Goal: Task Accomplishment & Management: Use online tool/utility

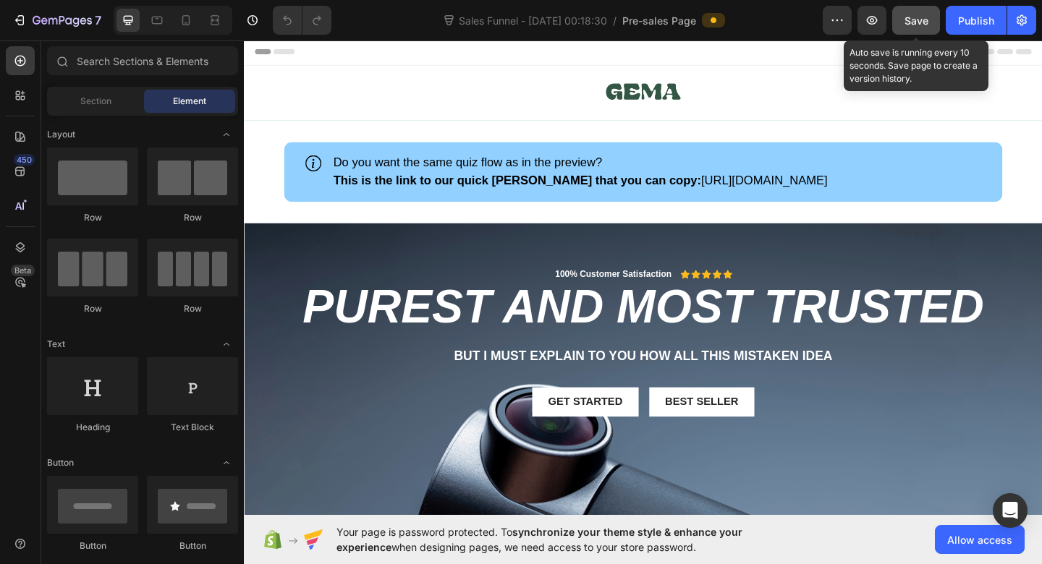
click at [911, 20] on span "Save" at bounding box center [916, 20] width 24 height 12
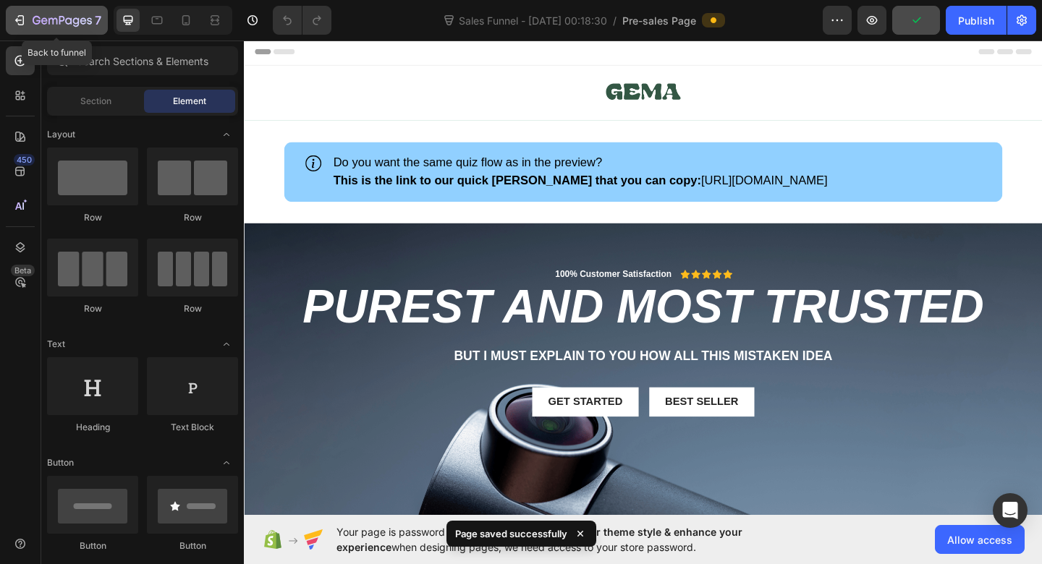
click at [27, 14] on div "7" at bounding box center [56, 20] width 89 height 17
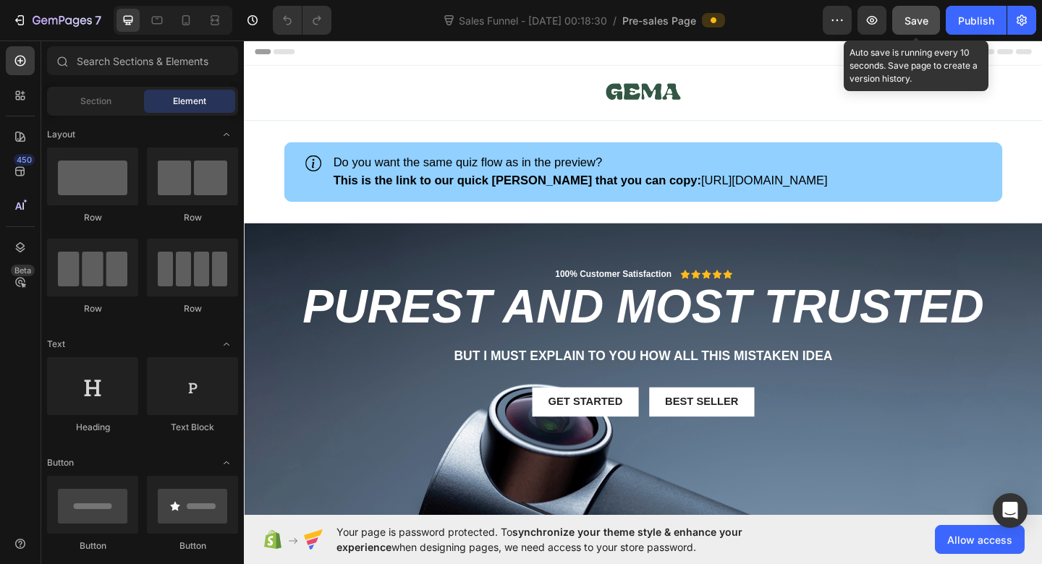
click at [930, 17] on button "Save" at bounding box center [916, 20] width 48 height 29
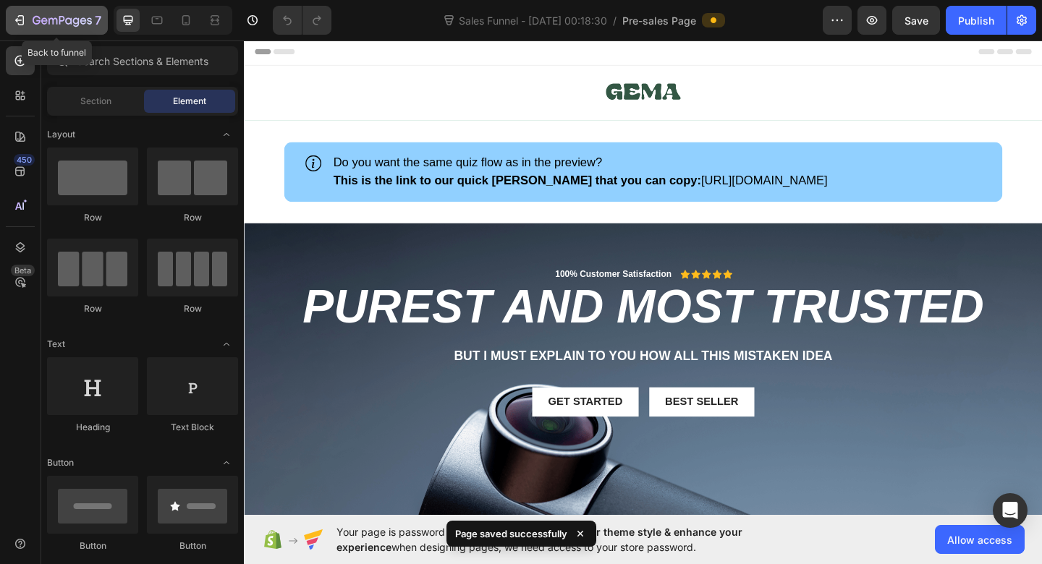
click at [22, 19] on icon "button" at bounding box center [19, 20] width 14 height 14
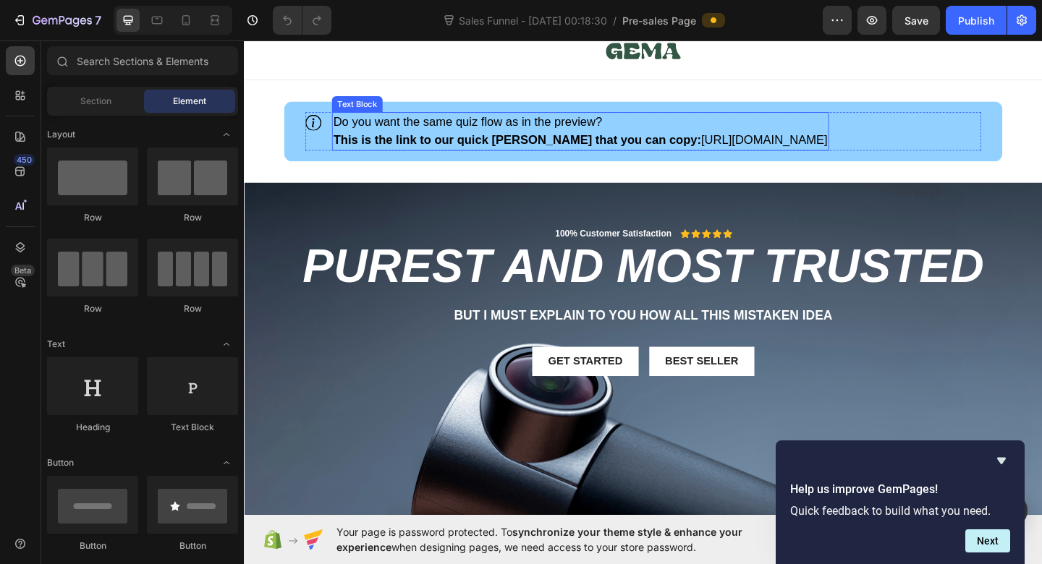
scroll to position [52, 0]
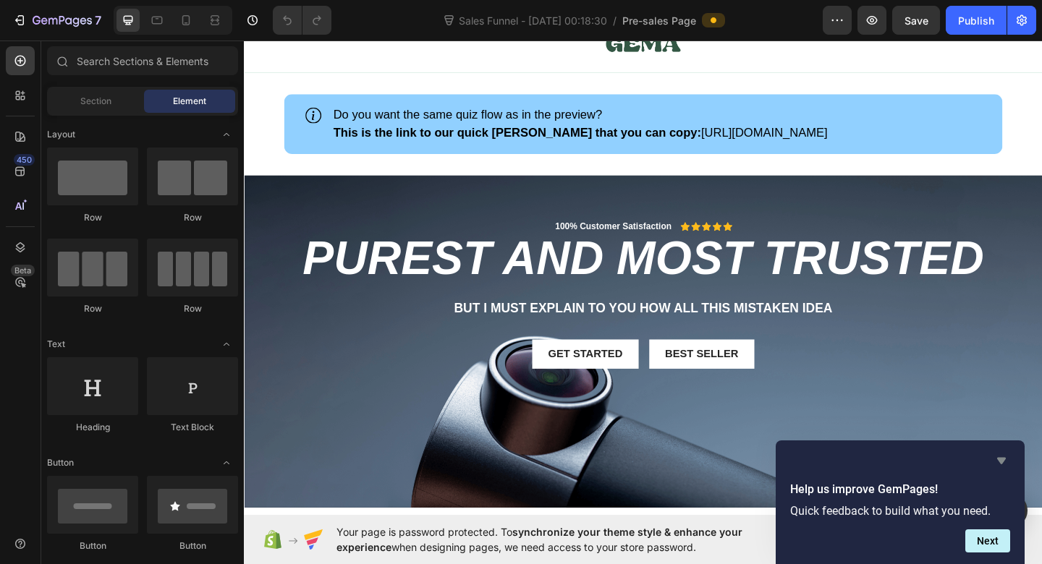
click at [1003, 459] on icon "Hide survey" at bounding box center [1001, 461] width 9 height 7
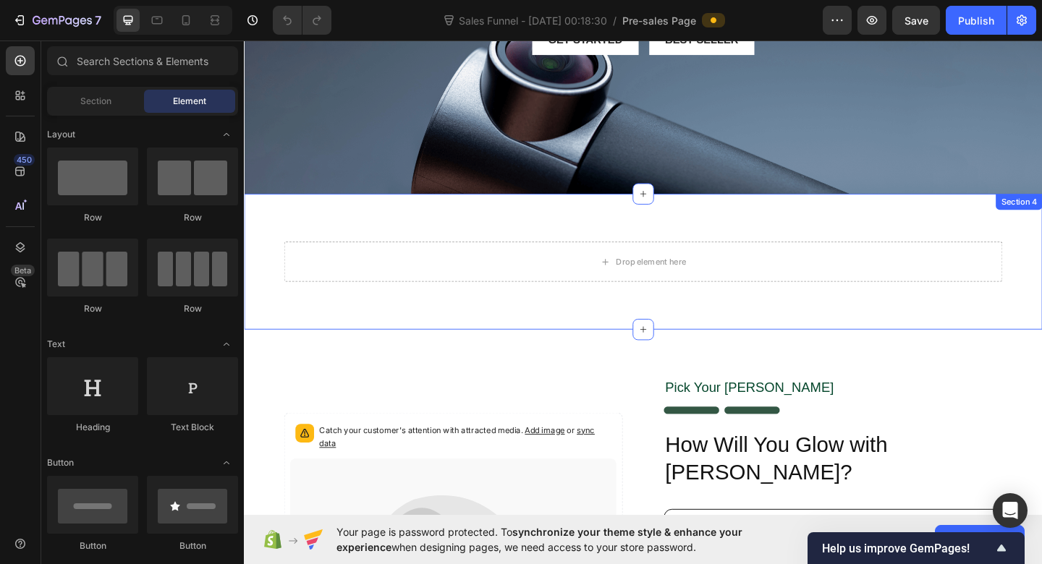
scroll to position [393, 0]
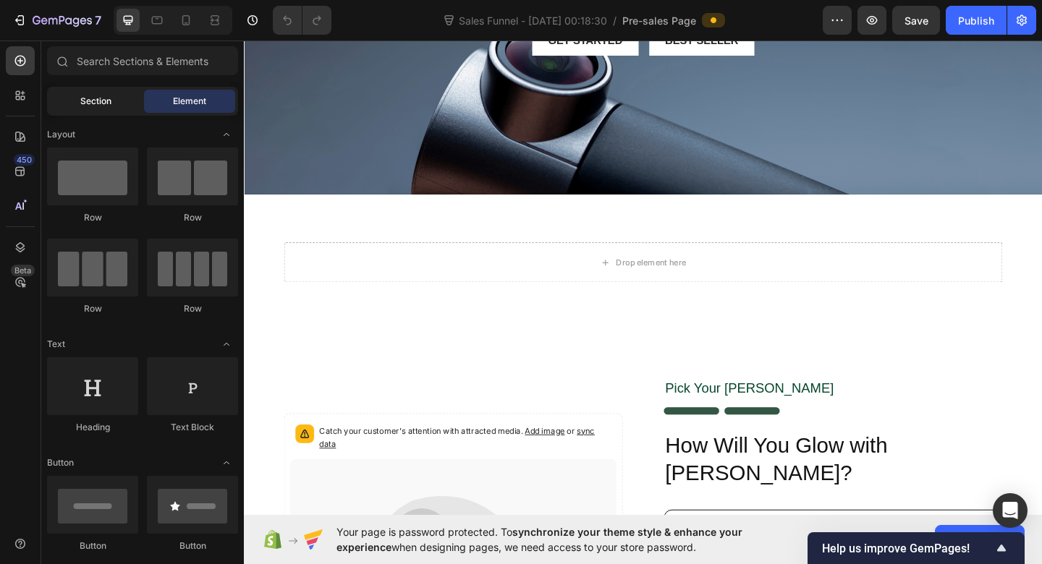
click at [106, 111] on div "Section" at bounding box center [95, 101] width 91 height 23
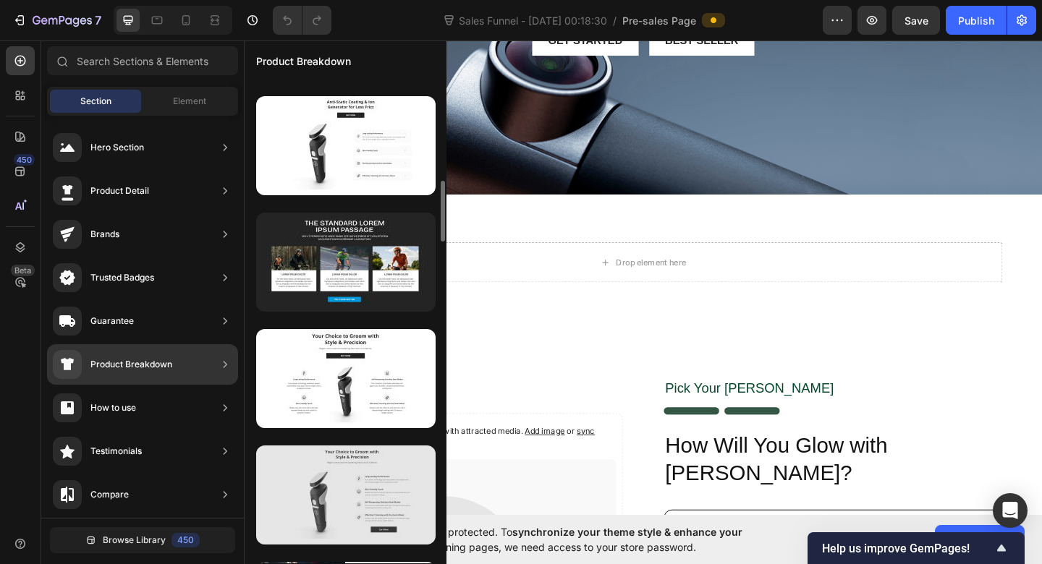
scroll to position [684, 0]
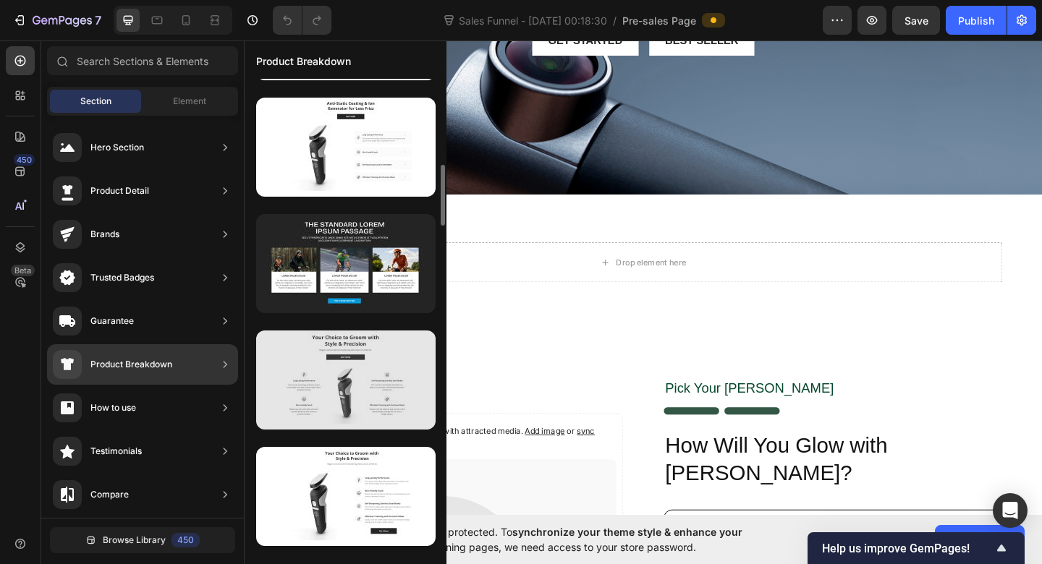
click at [300, 395] on div at bounding box center [345, 380] width 179 height 99
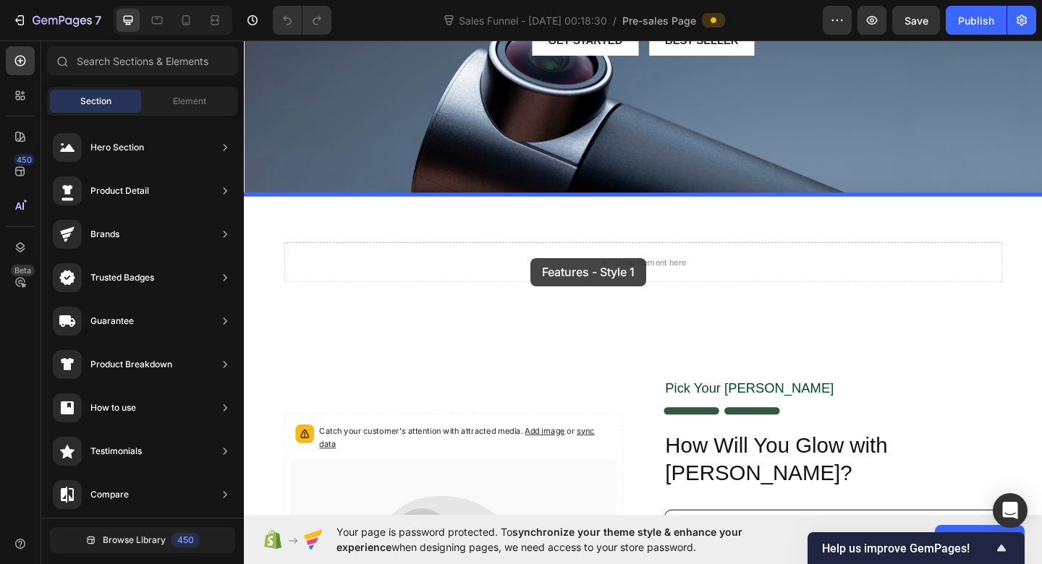
drag, startPoint x: 544, startPoint y: 433, endPoint x: 556, endPoint y: 277, distance: 156.7
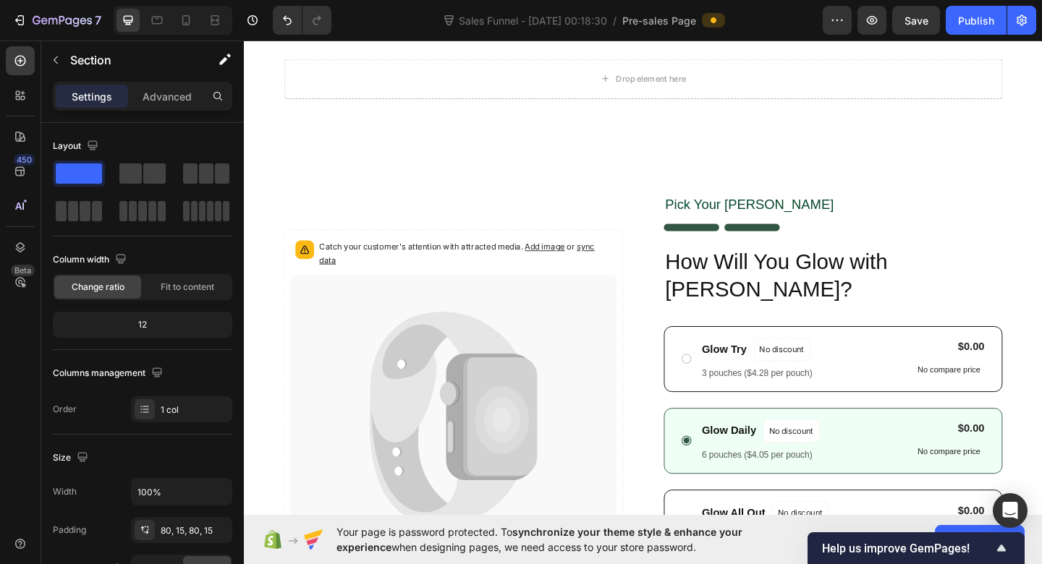
scroll to position [1175, 0]
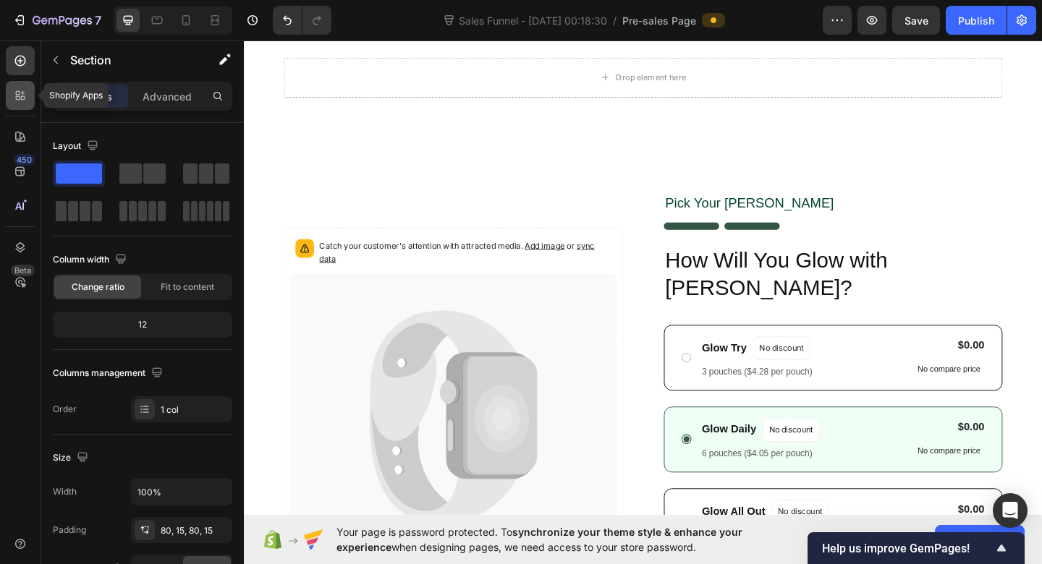
click at [14, 103] on div at bounding box center [20, 95] width 29 height 29
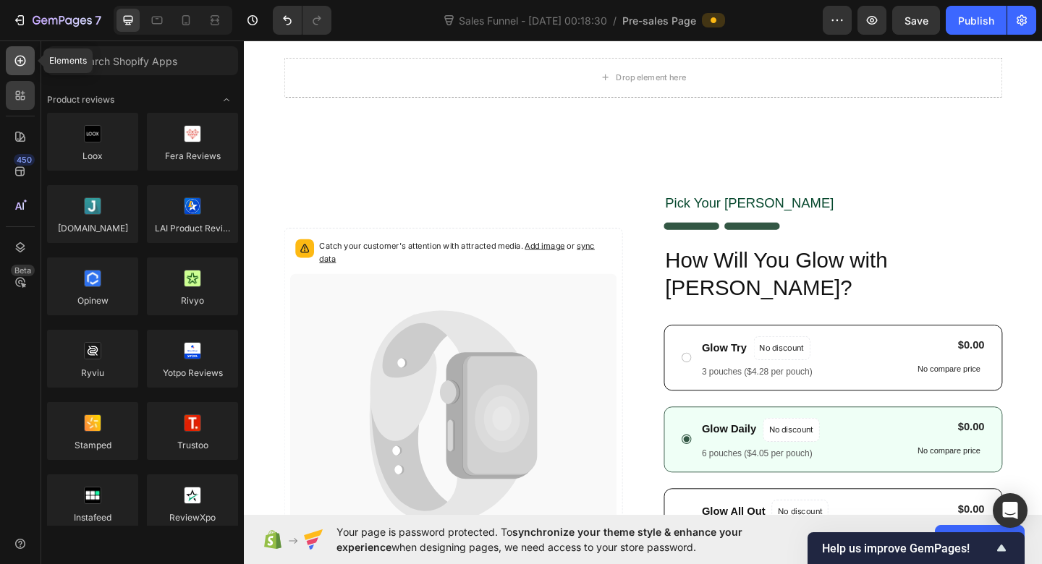
click at [20, 64] on icon at bounding box center [20, 61] width 14 height 14
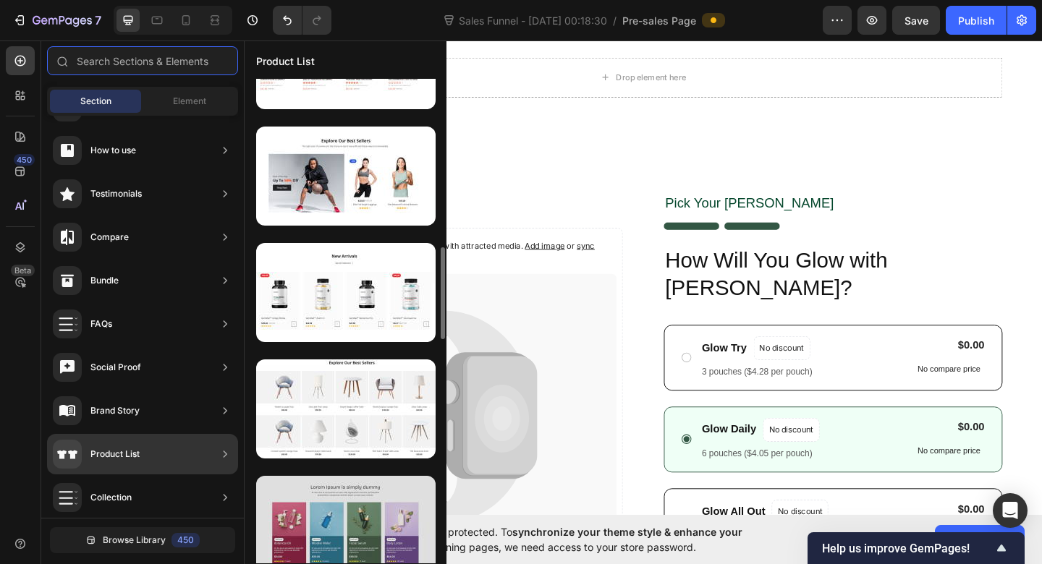
scroll to position [885, 0]
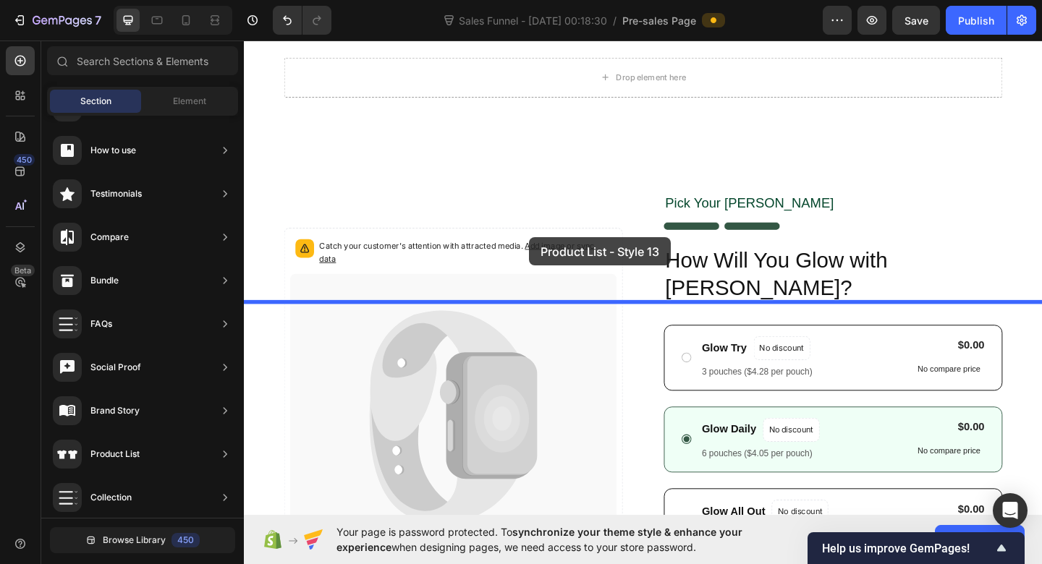
drag, startPoint x: 609, startPoint y: 357, endPoint x: 554, endPoint y: 255, distance: 116.5
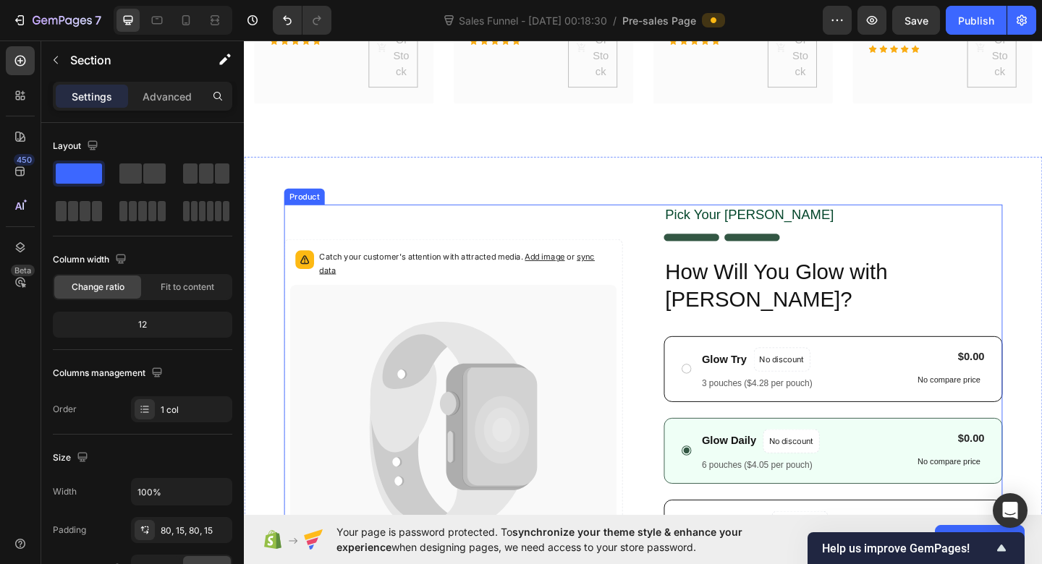
scroll to position [1951, 0]
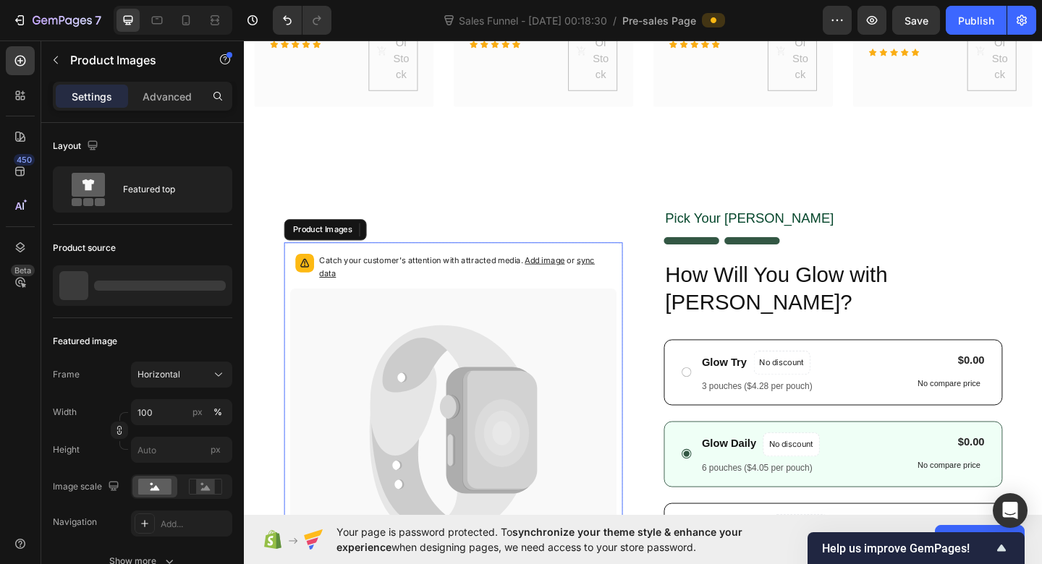
click at [578, 326] on icon at bounding box center [471, 467] width 355 height 315
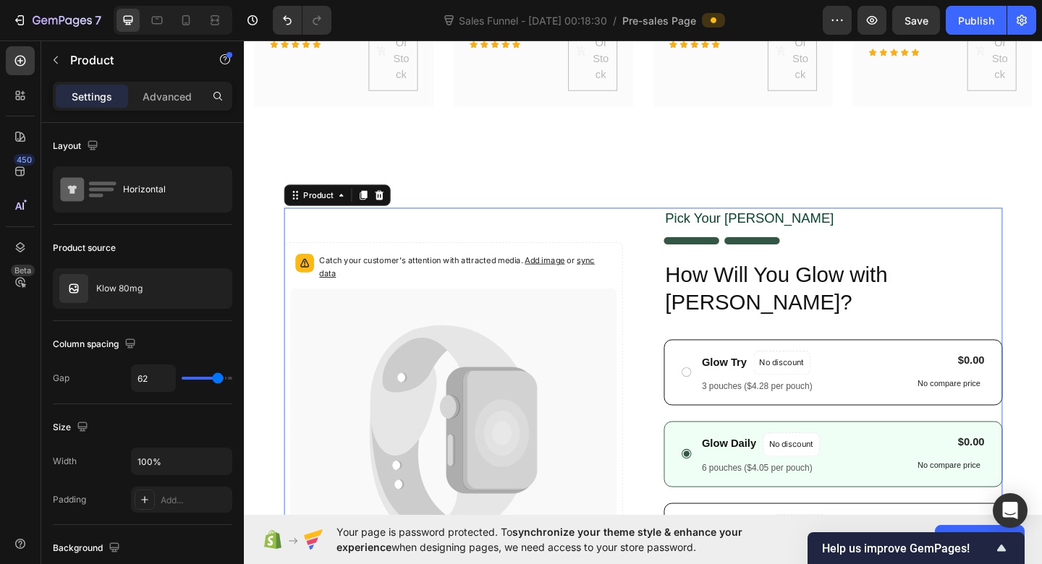
click at [668, 279] on div "Catch your customer's attention with attracted media. Add image or sync data Pr…" at bounding box center [677, 452] width 781 height 459
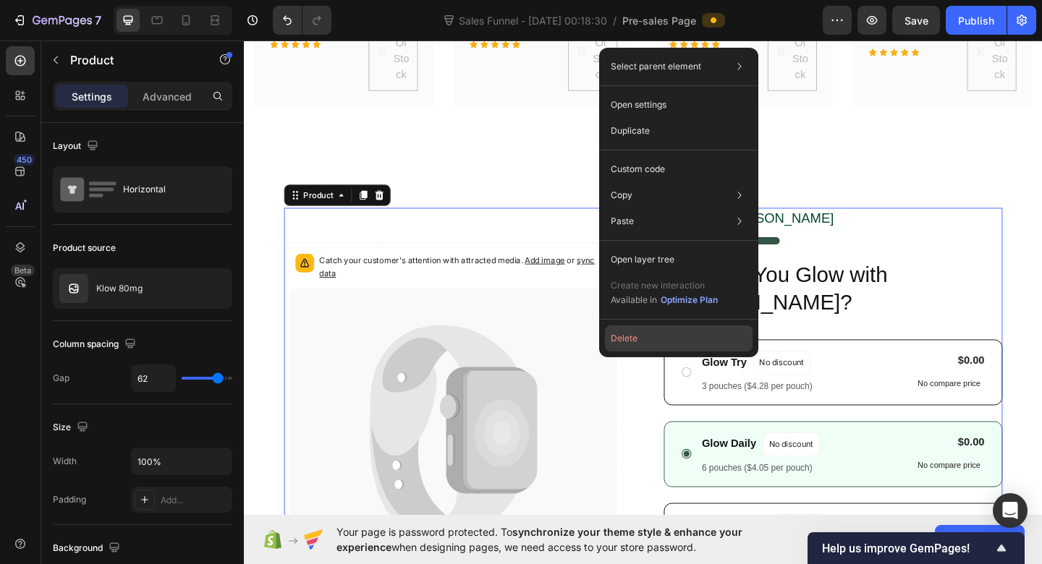
click at [633, 344] on button "Delete" at bounding box center [679, 339] width 148 height 26
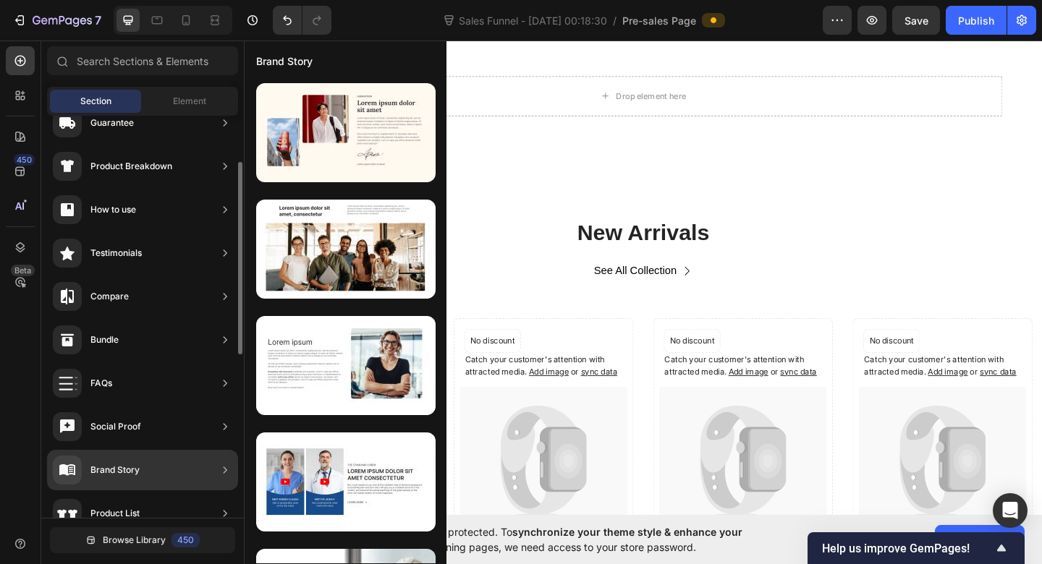
scroll to position [0, 0]
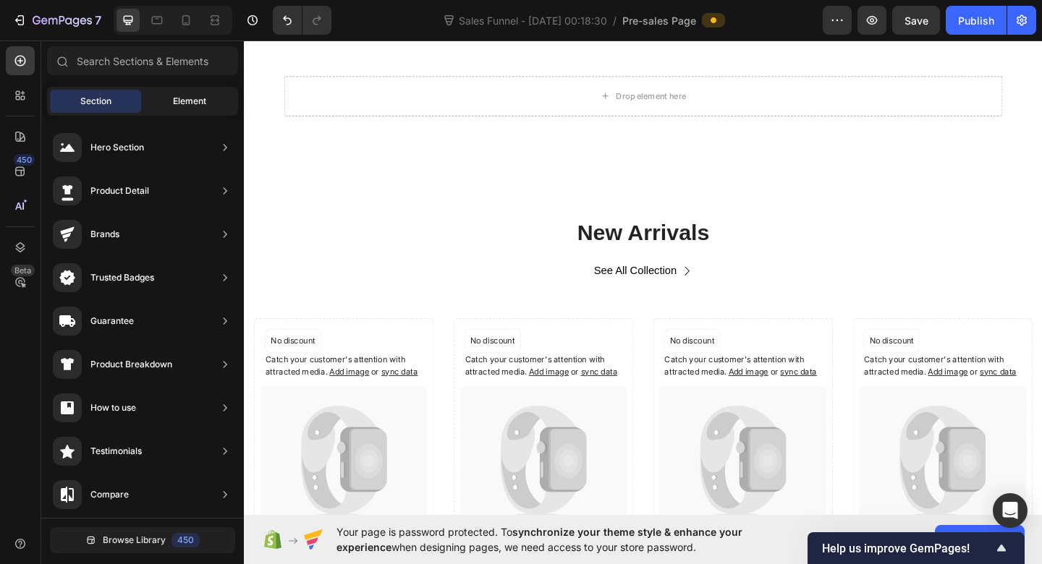
click at [205, 104] on span "Element" at bounding box center [189, 101] width 33 height 13
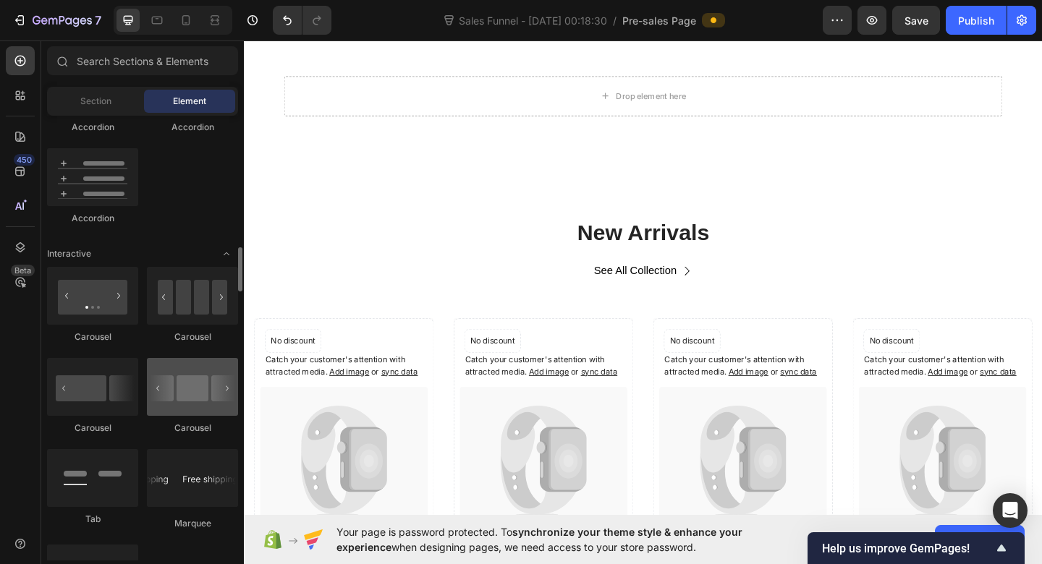
scroll to position [1326, 0]
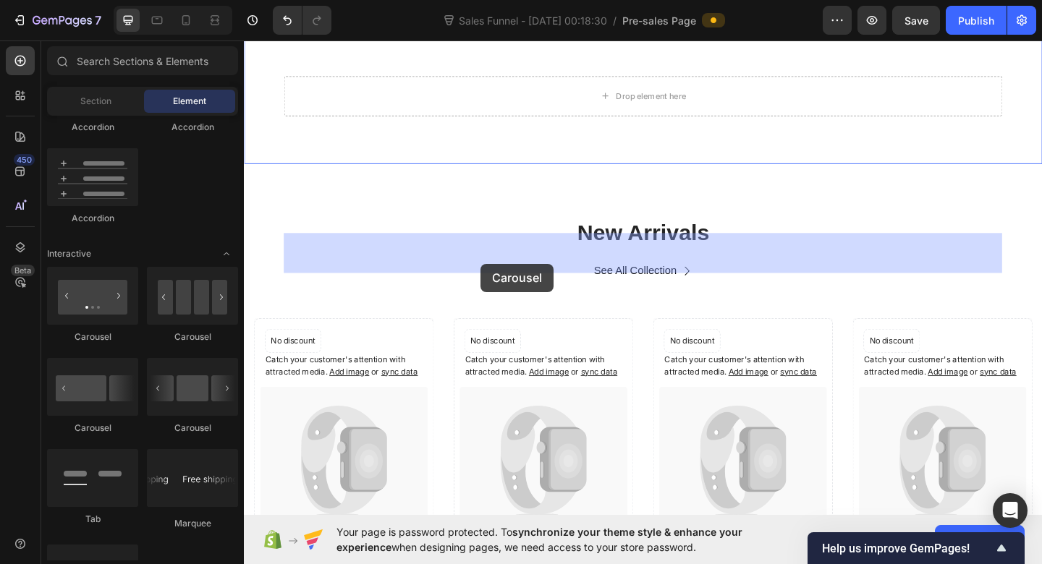
drag, startPoint x: 441, startPoint y: 449, endPoint x: 501, endPoint y: 279, distance: 180.0
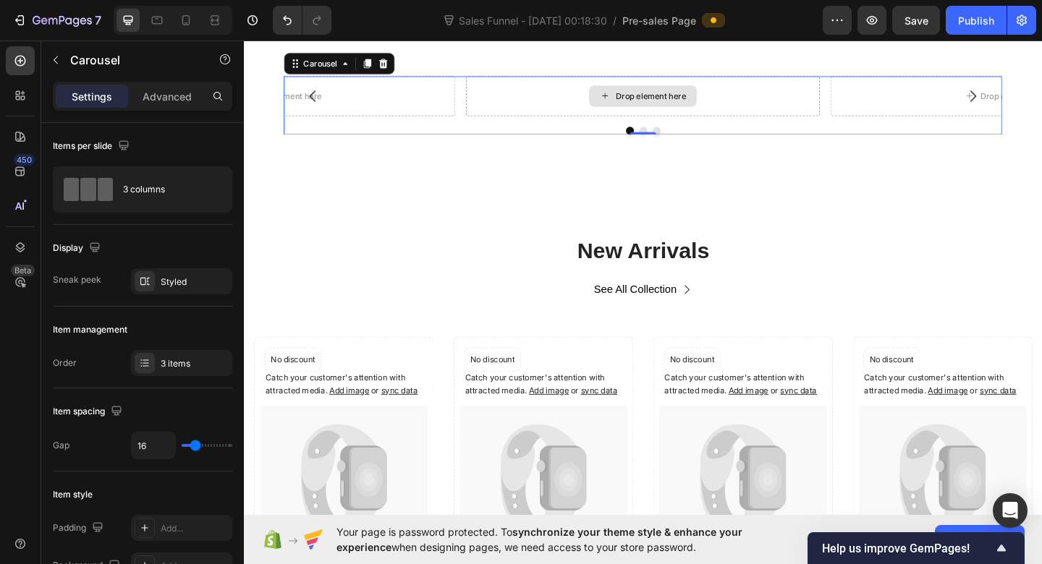
scroll to position [1154, 0]
click at [1041, 122] on button "Carousel Next Arrow" at bounding box center [1036, 102] width 41 height 41
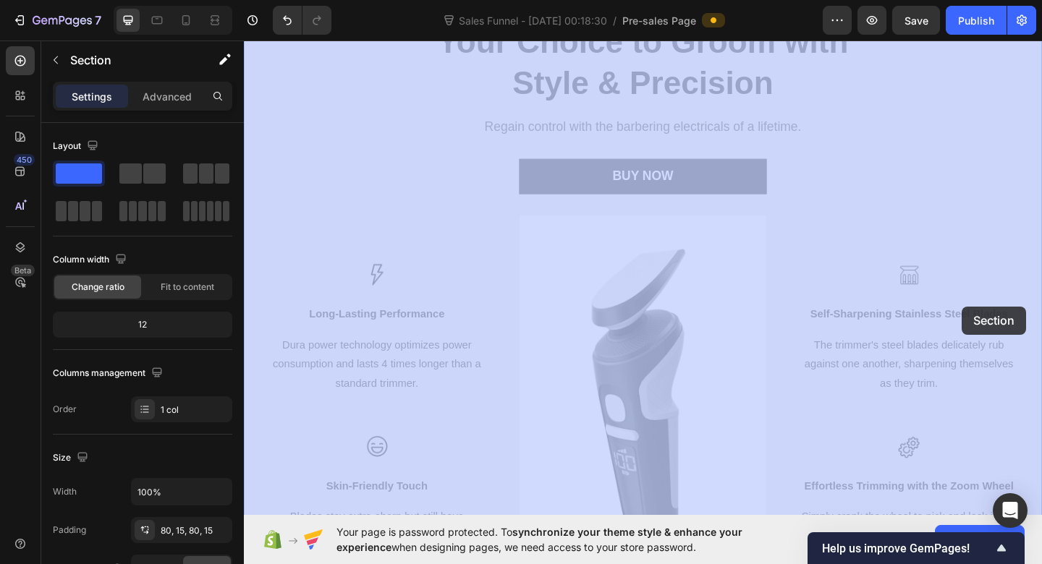
scroll to position [642, 0]
drag, startPoint x: 1038, startPoint y: 163, endPoint x: 1074, endPoint y: 371, distance: 211.3
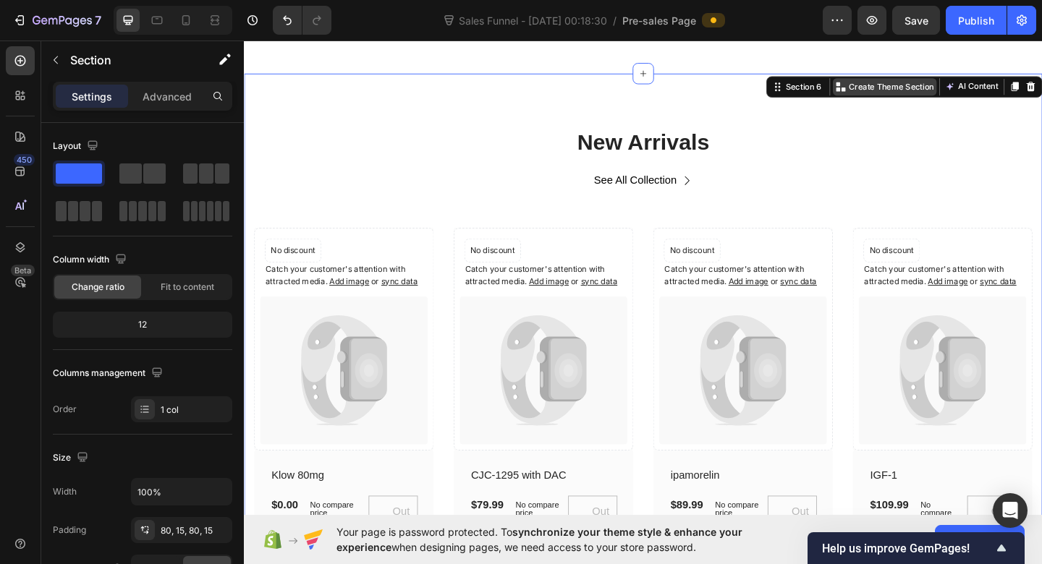
scroll to position [1445, 0]
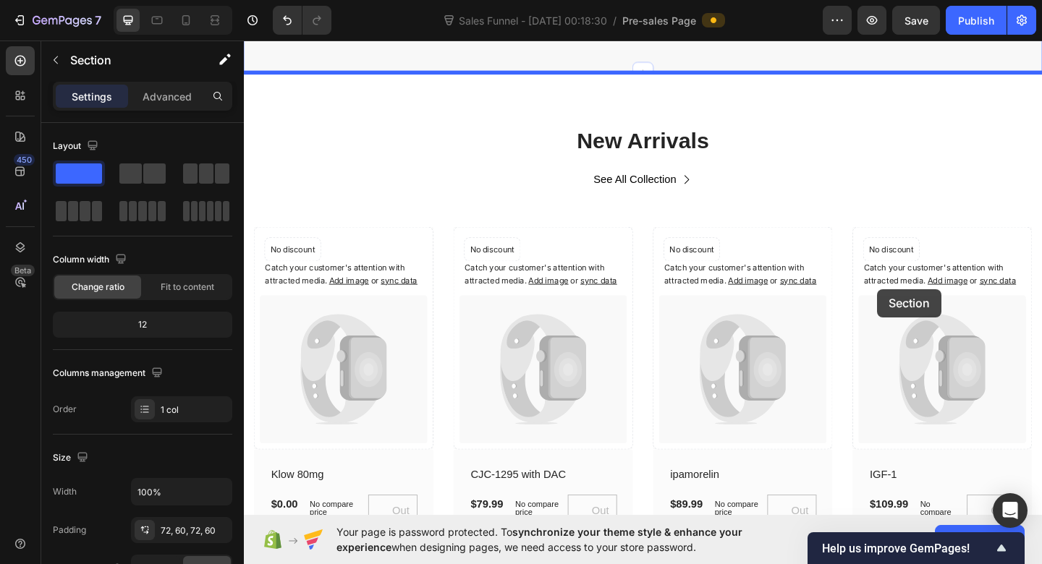
drag, startPoint x: 970, startPoint y: 58, endPoint x: 933, endPoint y: 312, distance: 256.6
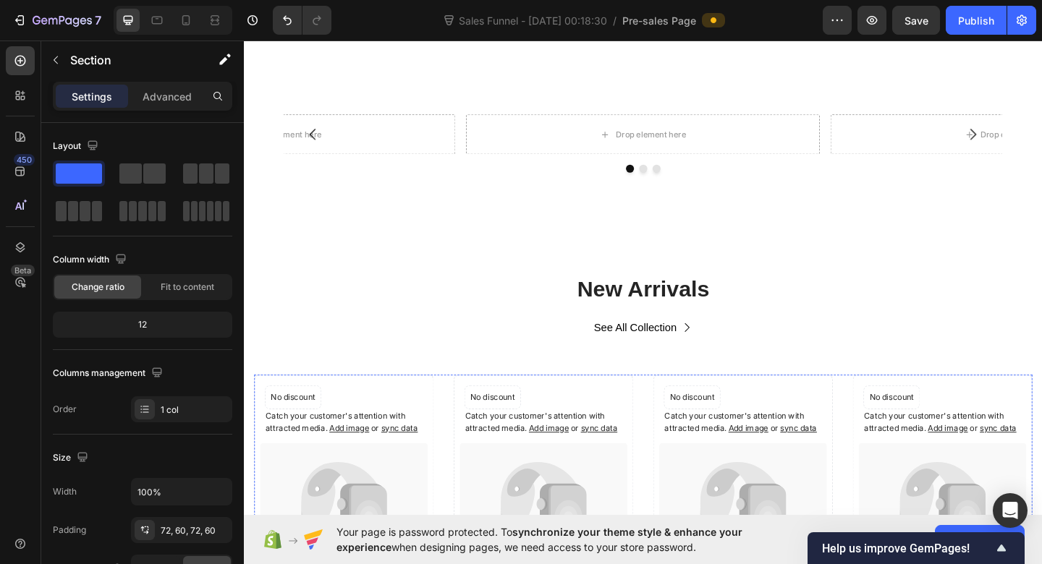
scroll to position [1277, 0]
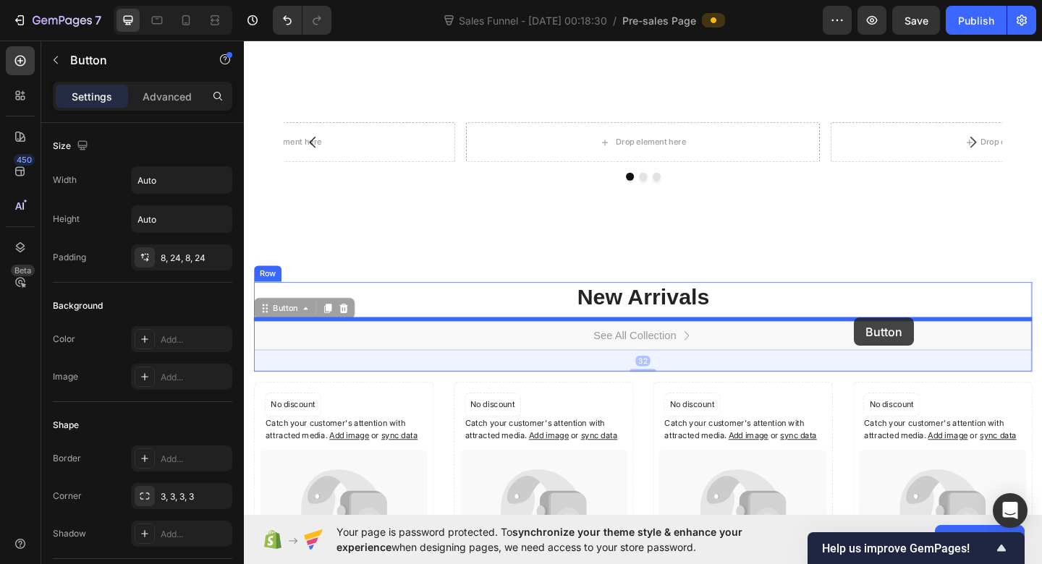
drag, startPoint x: 907, startPoint y: 360, endPoint x: 907, endPoint y: 342, distance: 17.4
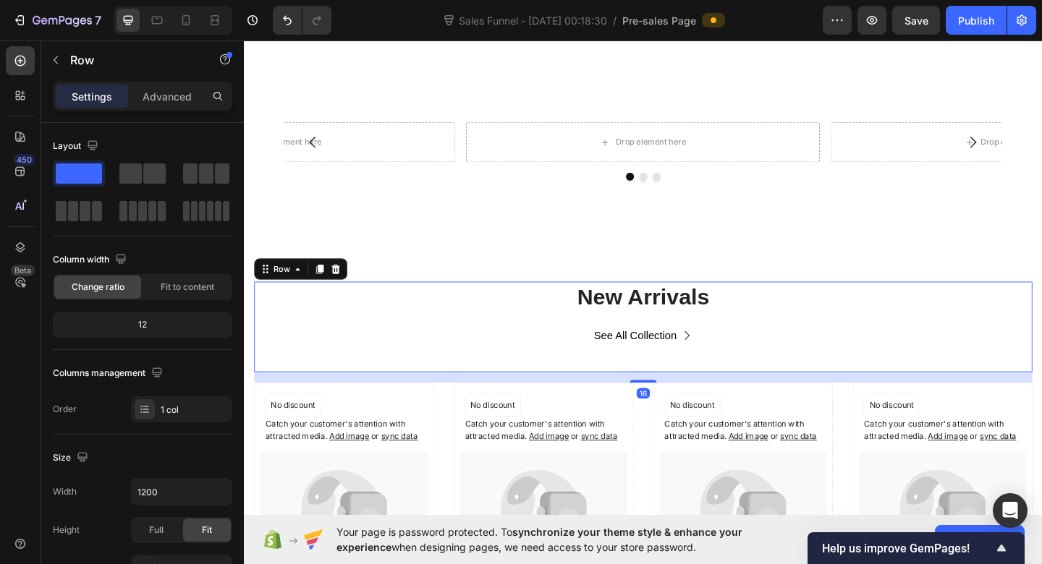
click at [907, 342] on div "New Arrivals Heading See All Collection Button" at bounding box center [678, 352] width 846 height 98
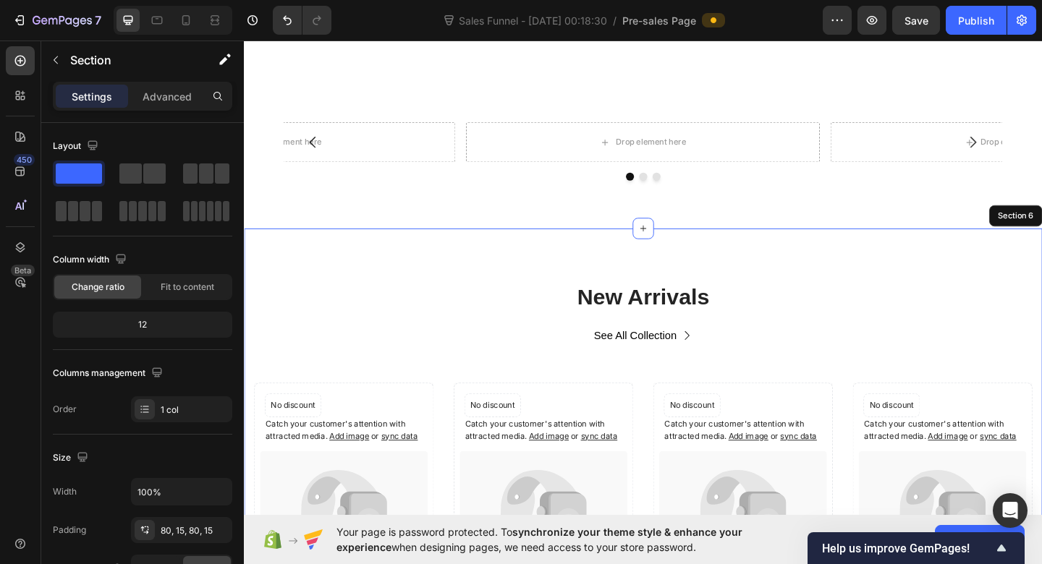
click at [906, 279] on div "New Arrivals Heading See All Collection Button Row 16 Catch your customer's att…" at bounding box center [678, 555] width 868 height 621
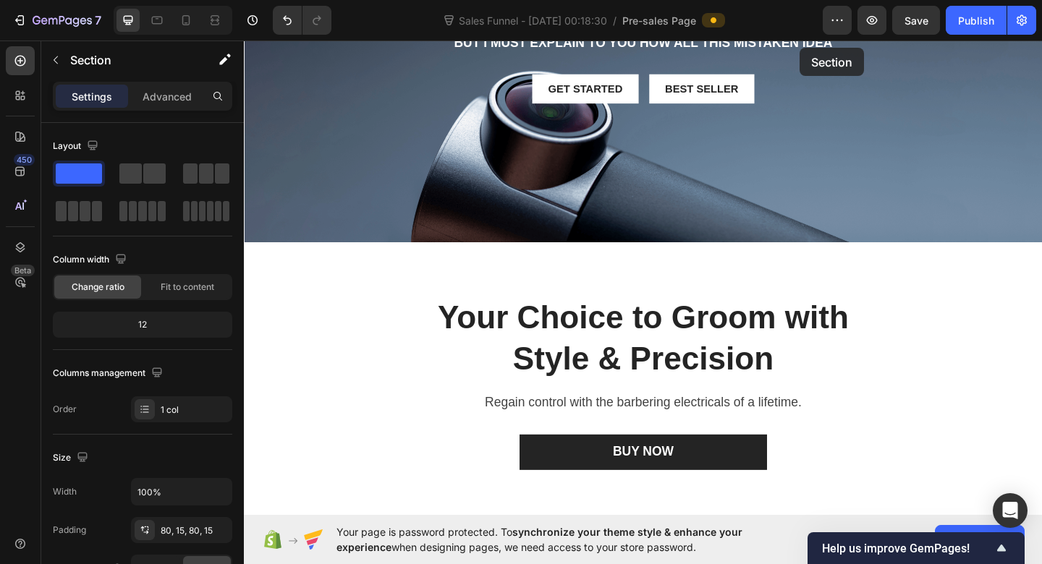
scroll to position [242, 0]
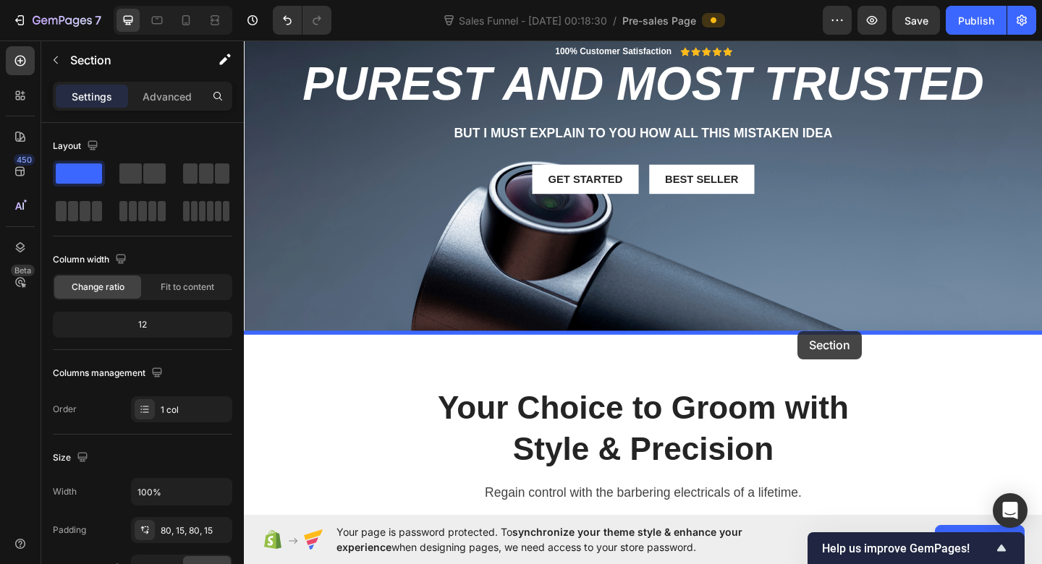
drag, startPoint x: 804, startPoint y: 268, endPoint x: 846, endPoint y: 357, distance: 97.7
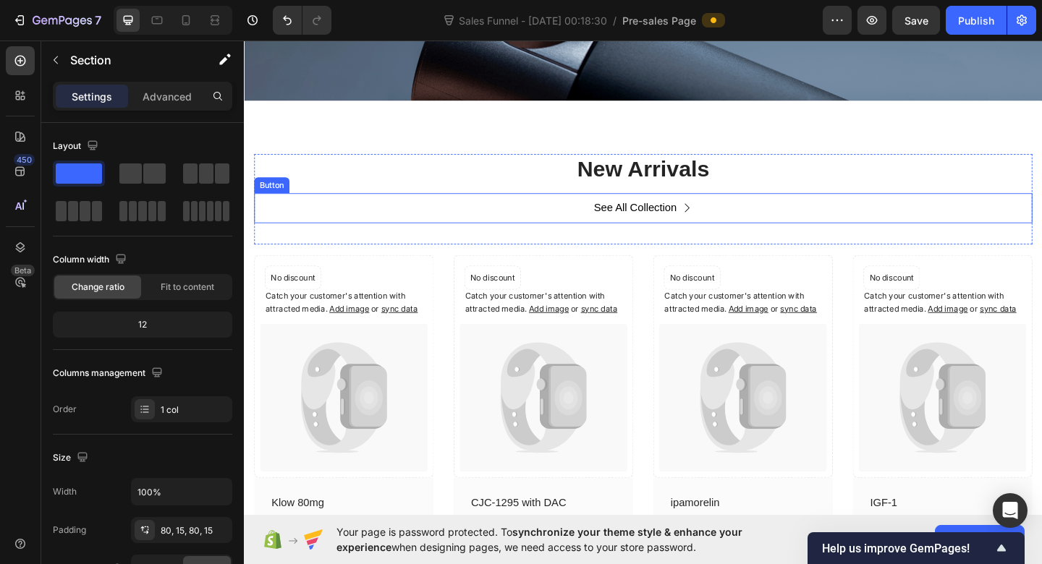
scroll to position [506, 0]
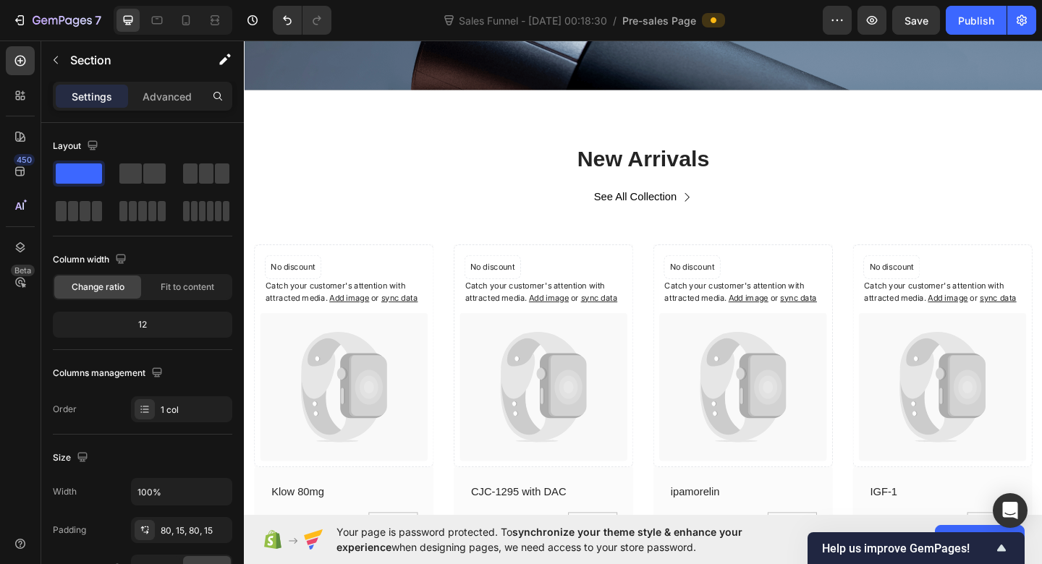
click at [948, 112] on div "New Arrivals Heading See All Collection Button Row Catch your customer's attent…" at bounding box center [678, 405] width 868 height 621
click at [889, 133] on div "New Arrivals Heading See All Collection Button Row Catch your customer's attent…" at bounding box center [678, 405] width 868 height 621
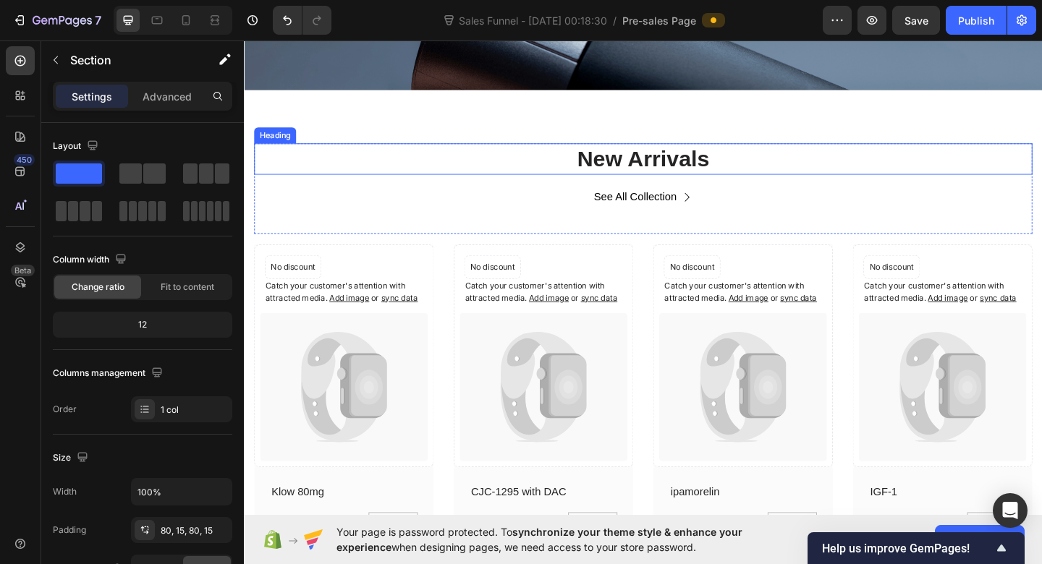
scroll to position [511, 0]
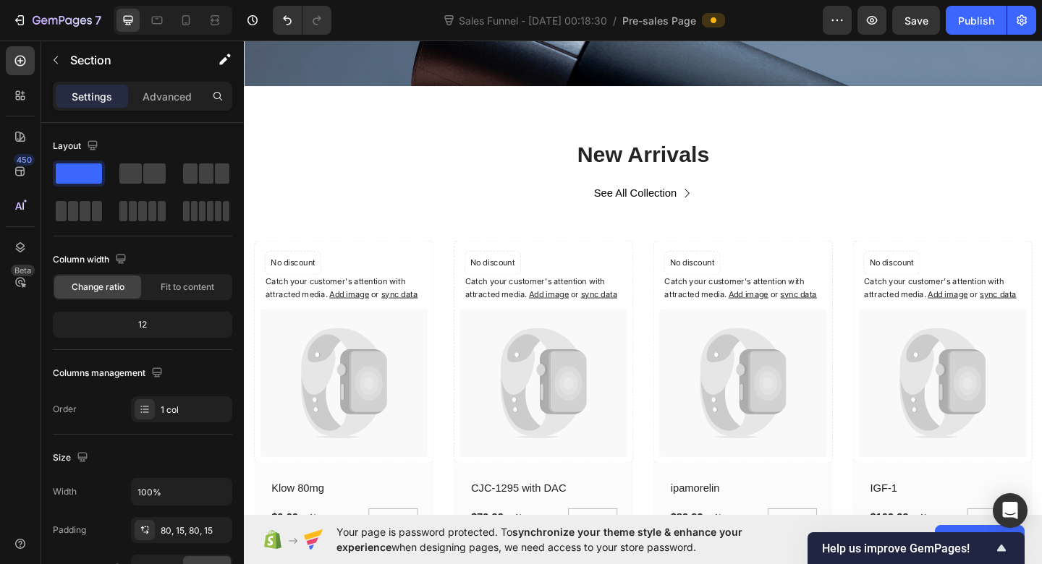
click at [854, 146] on div "New Arrivals Heading See All Collection Button Row Catch your customer's attent…" at bounding box center [678, 400] width 868 height 621
click at [862, 117] on div "New Arrivals Heading See All Collection Button Row Catch your customer's attent…" at bounding box center [678, 400] width 868 height 621
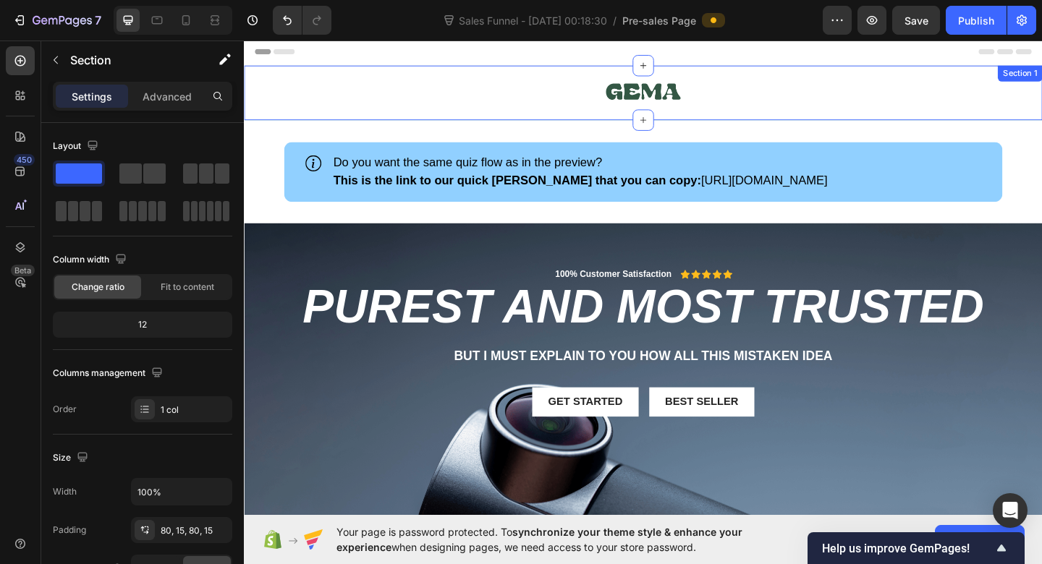
scroll to position [0, 0]
click at [716, 84] on img at bounding box center [678, 96] width 82 height 39
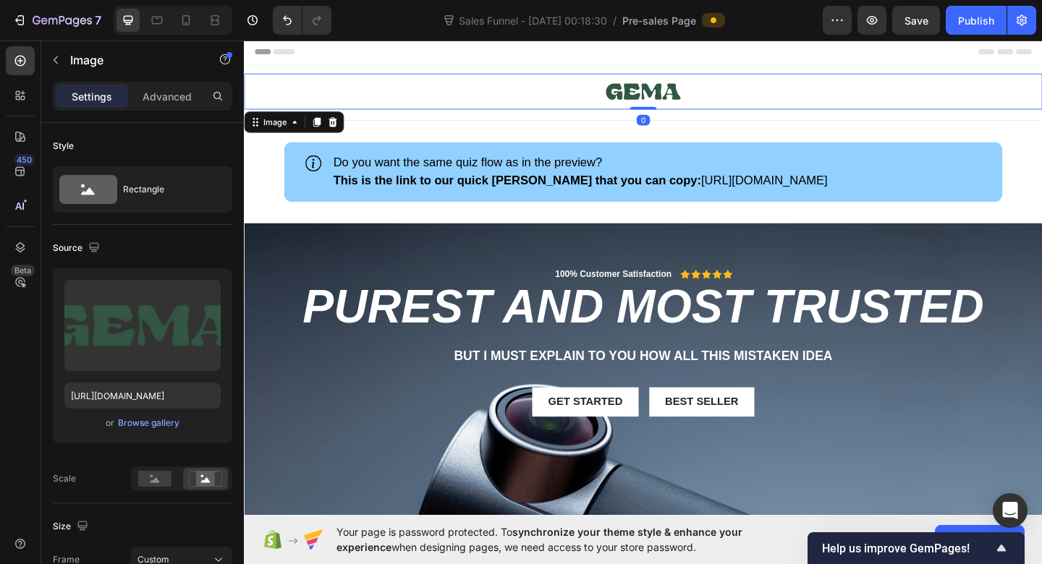
click at [716, 84] on img at bounding box center [678, 96] width 82 height 39
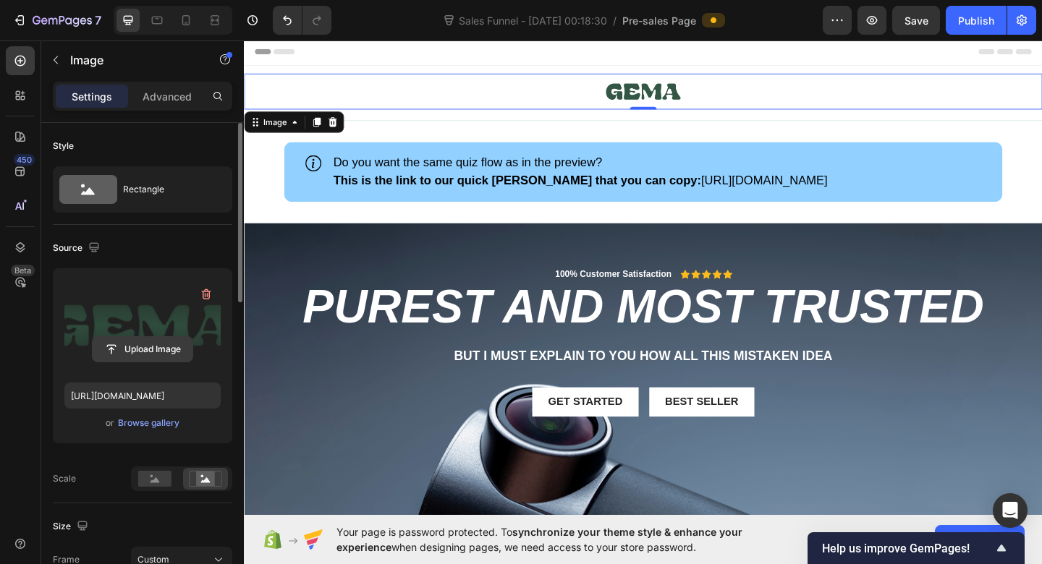
click at [158, 351] on input "file" at bounding box center [143, 349] width 100 height 25
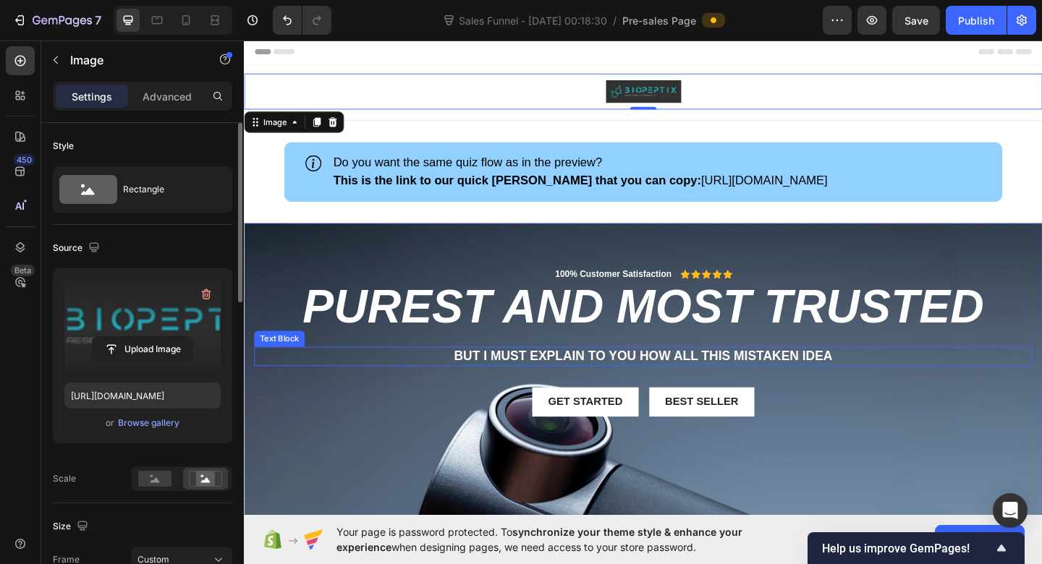
type input "https://cdn.shopify.com/s/files/1/0937/3220/8924/files/gempages_585882437628723…"
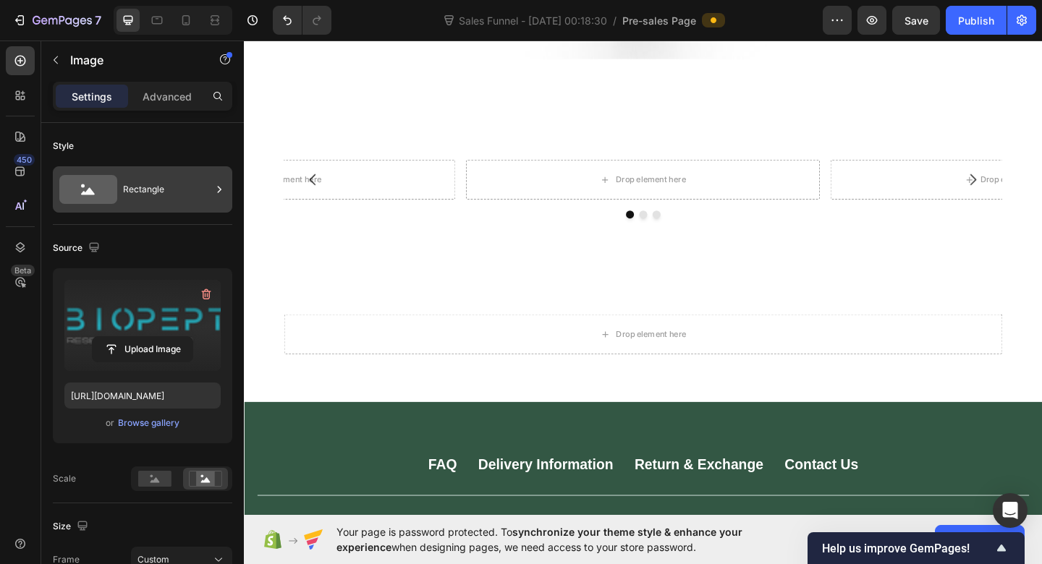
click at [129, 193] on div "Rectangle" at bounding box center [167, 189] width 88 height 33
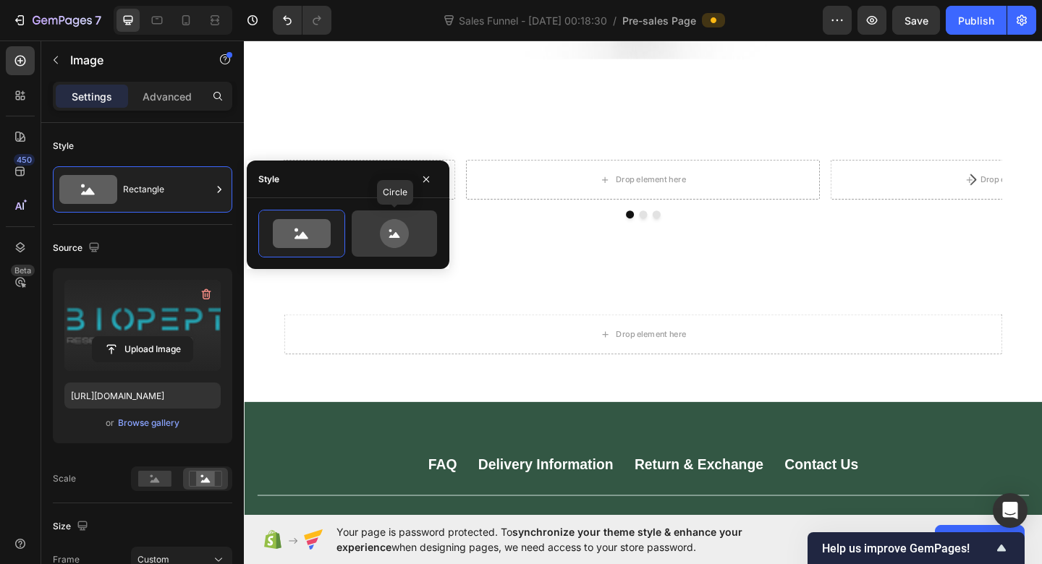
click at [396, 242] on icon at bounding box center [394, 233] width 29 height 29
type input "80"
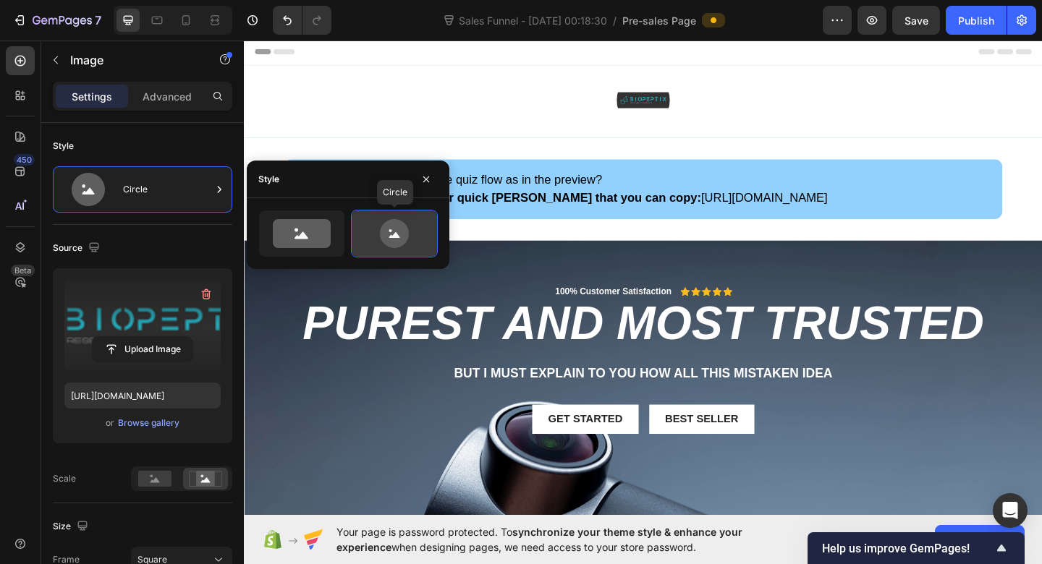
click at [410, 231] on icon at bounding box center [394, 233] width 68 height 29
click at [425, 174] on icon "button" at bounding box center [426, 180] width 12 height 12
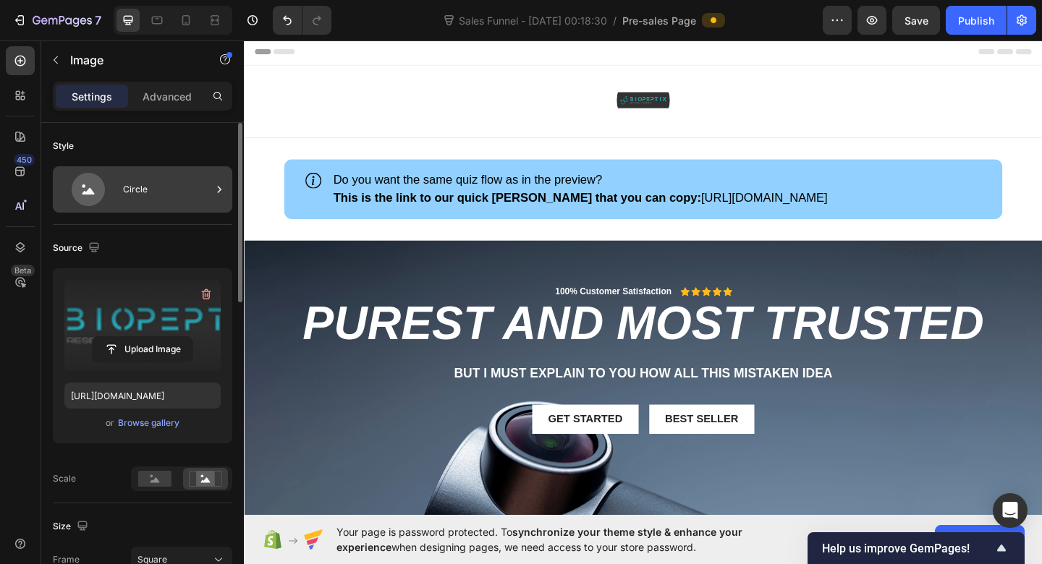
click at [202, 182] on div "Circle" at bounding box center [167, 189] width 88 height 33
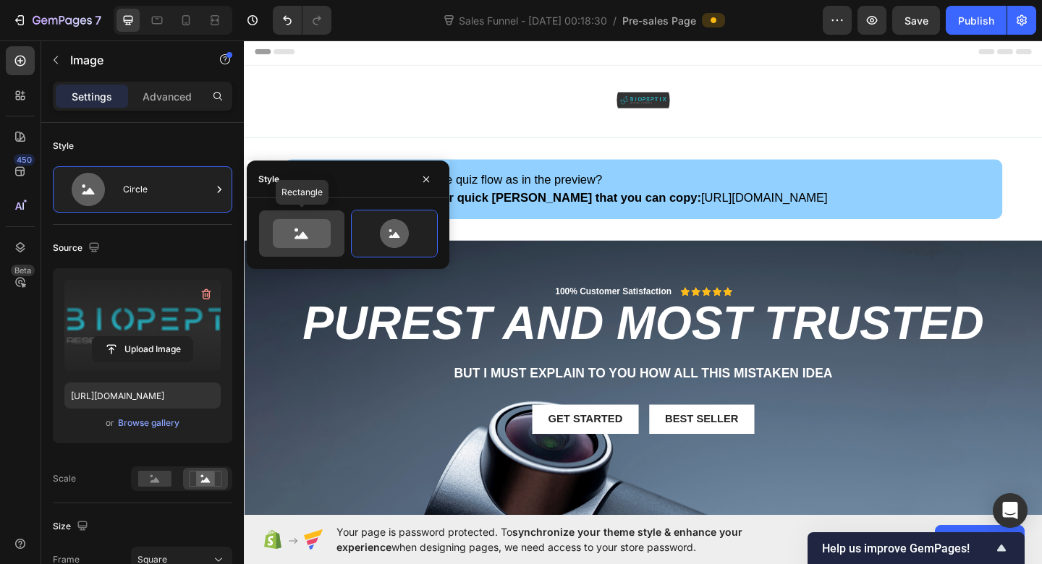
click at [301, 231] on icon at bounding box center [302, 233] width 58 height 29
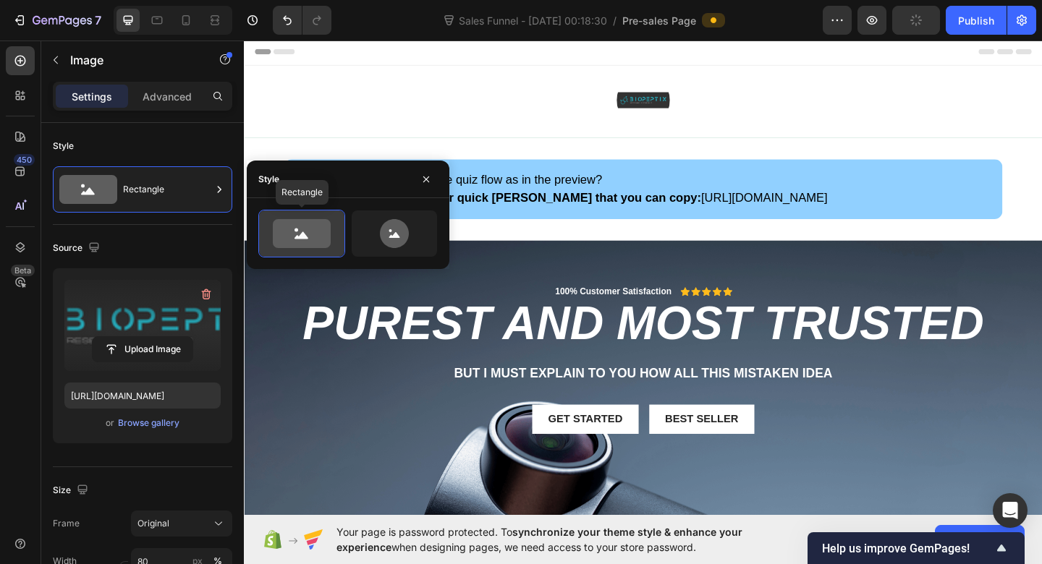
type input "100"
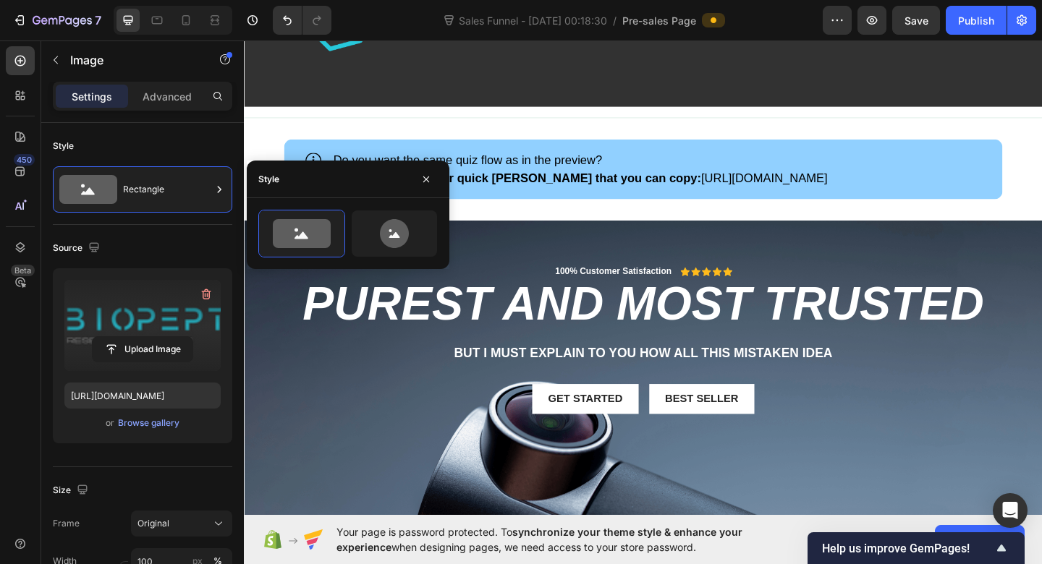
scroll to position [220, 0]
click at [422, 172] on button "button" at bounding box center [426, 179] width 23 height 23
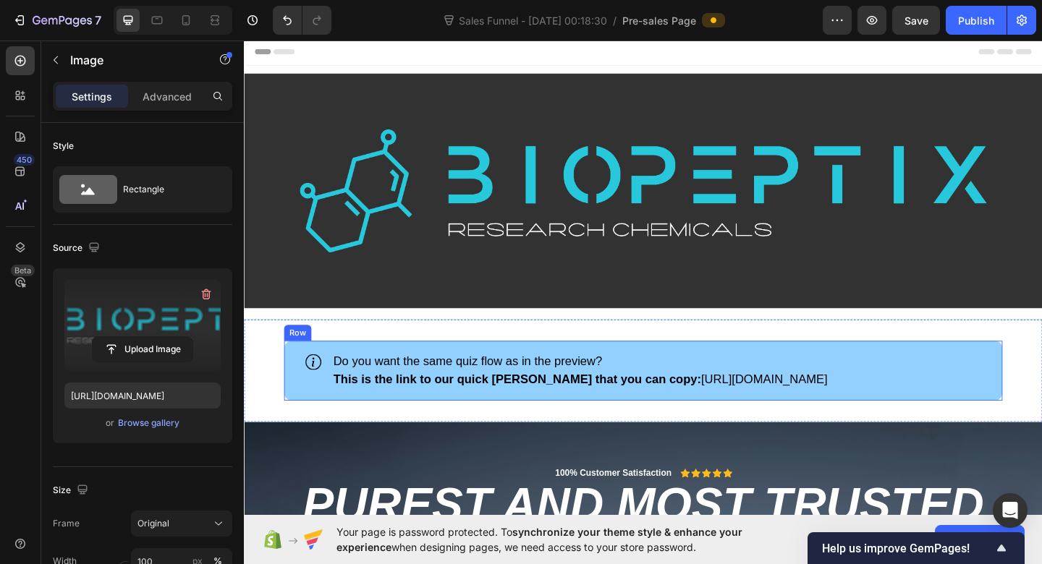
scroll to position [0, 0]
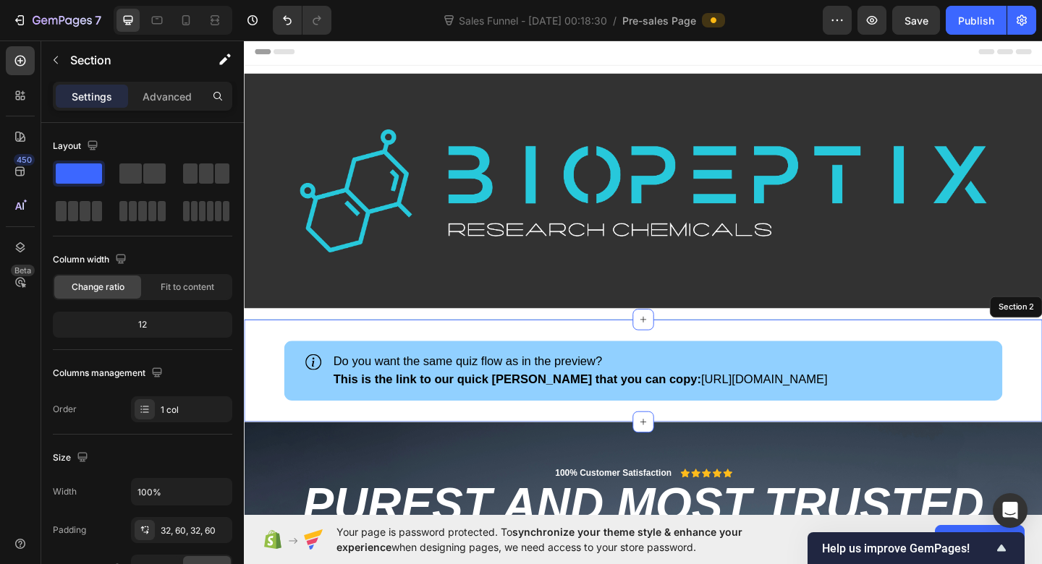
click at [482, 357] on div "Icon Do you want the same quiz flow as in the preview? This is the link to our …" at bounding box center [678, 399] width 868 height 111
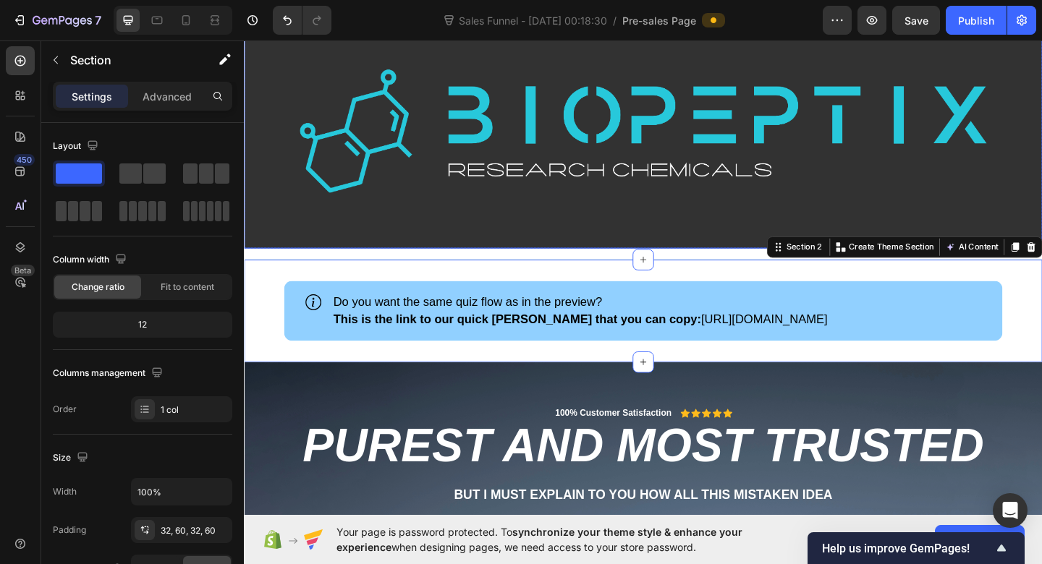
scroll to position [59, 0]
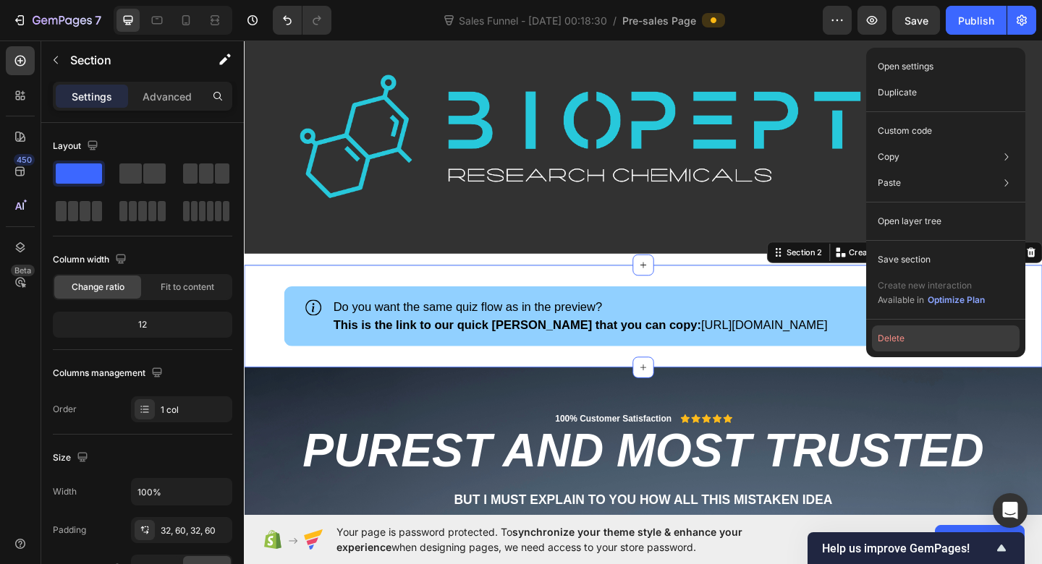
click at [903, 334] on button "Delete" at bounding box center [946, 339] width 148 height 26
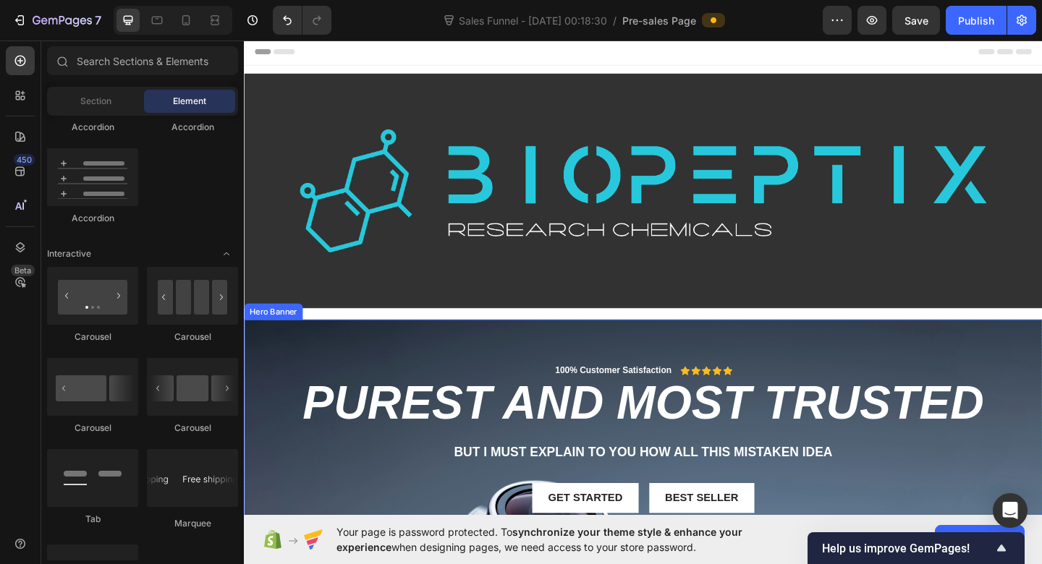
scroll to position [0, 0]
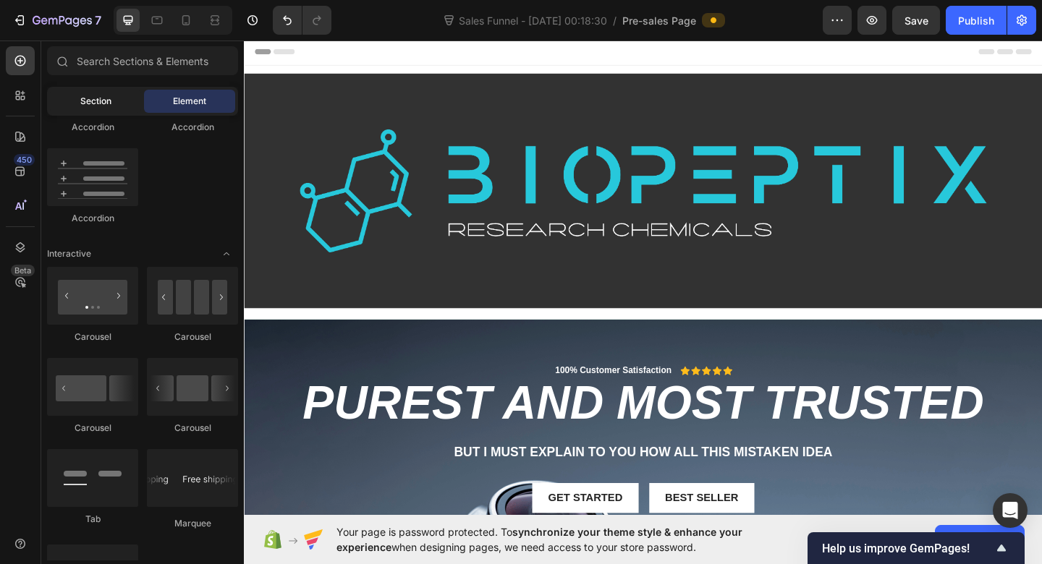
click at [93, 104] on span "Section" at bounding box center [95, 101] width 31 height 13
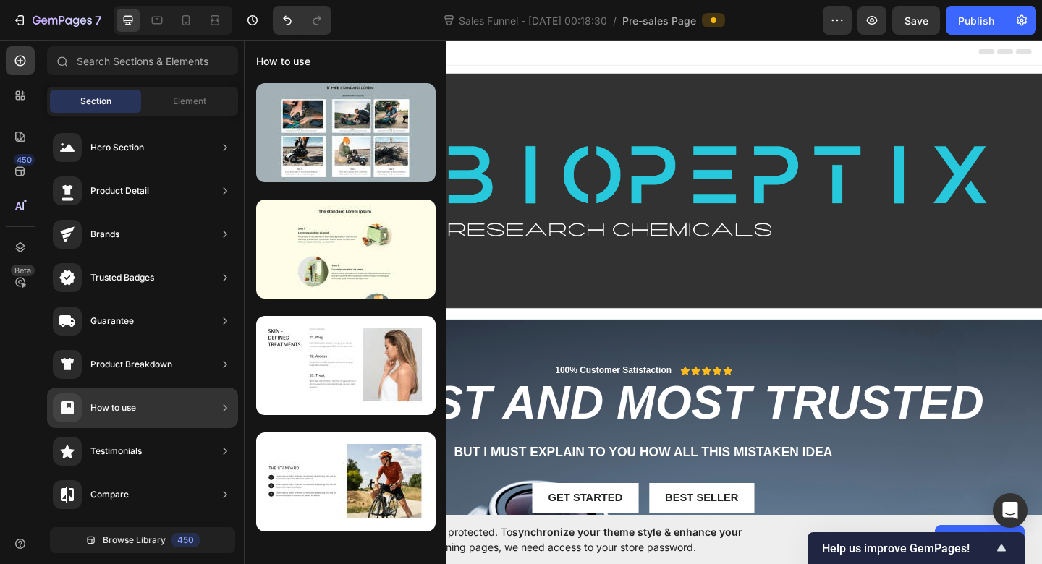
scroll to position [1, 0]
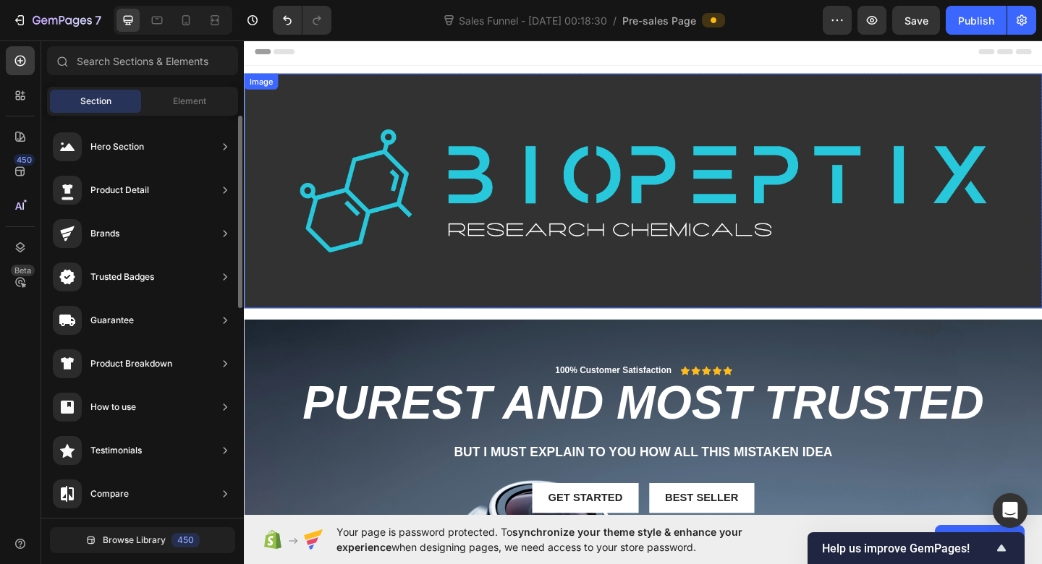
click at [692, 150] on img at bounding box center [678, 204] width 868 height 255
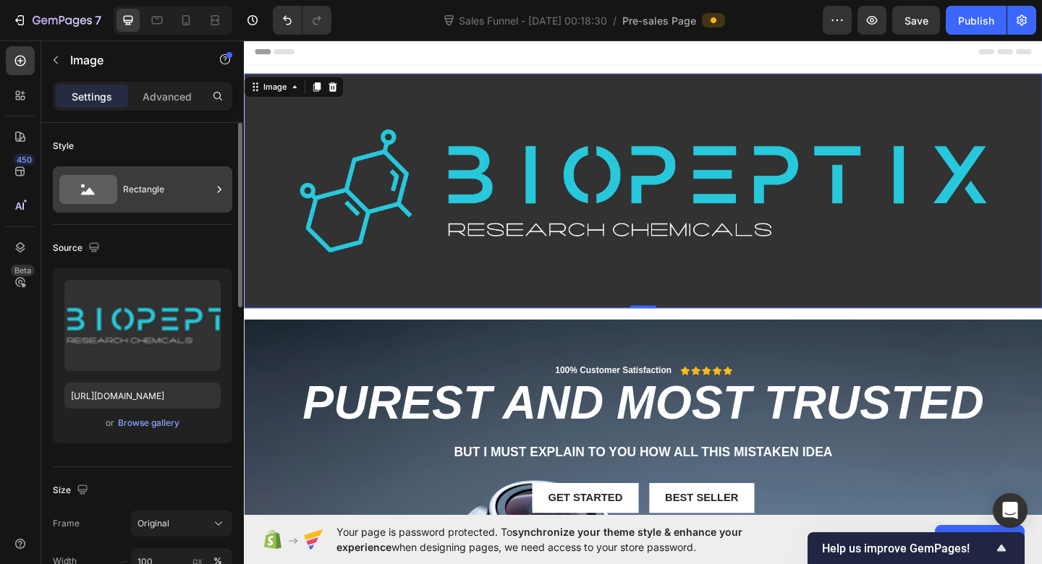
click at [197, 182] on div "Rectangle" at bounding box center [167, 189] width 88 height 33
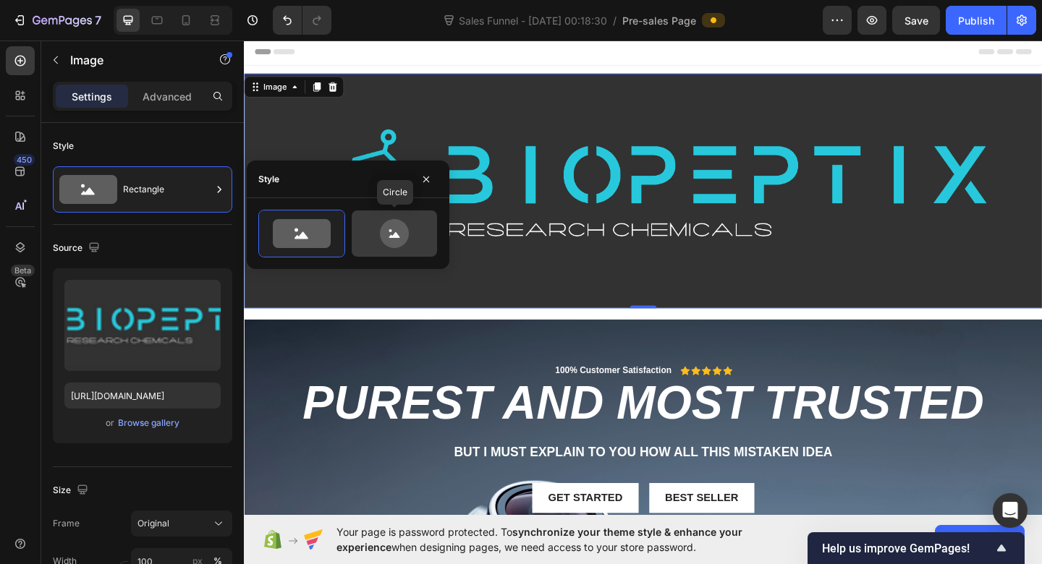
click at [367, 231] on icon at bounding box center [394, 233] width 68 height 29
type input "80"
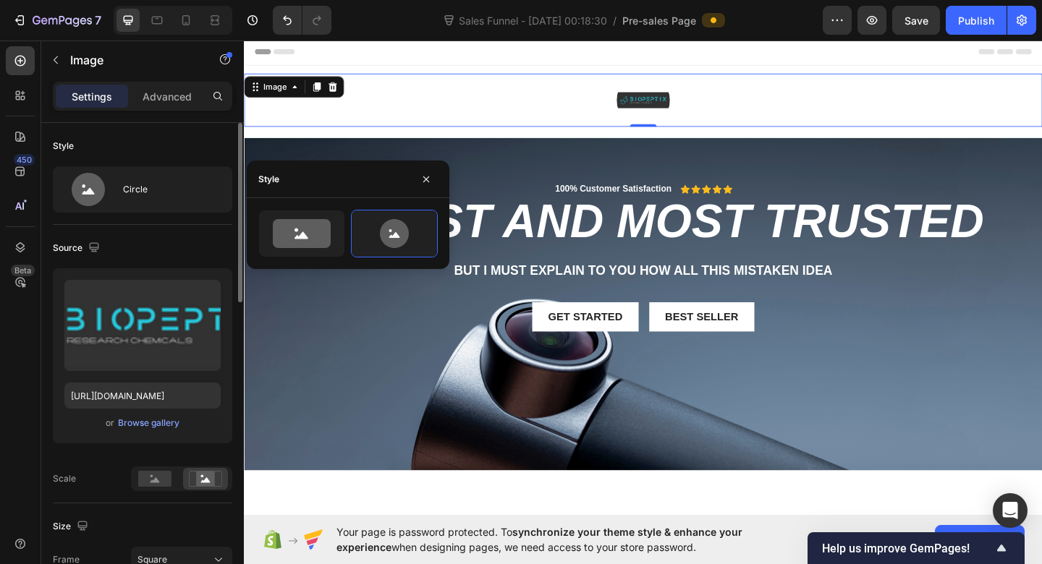
click at [202, 128] on div "Style Circle" at bounding box center [142, 174] width 179 height 102
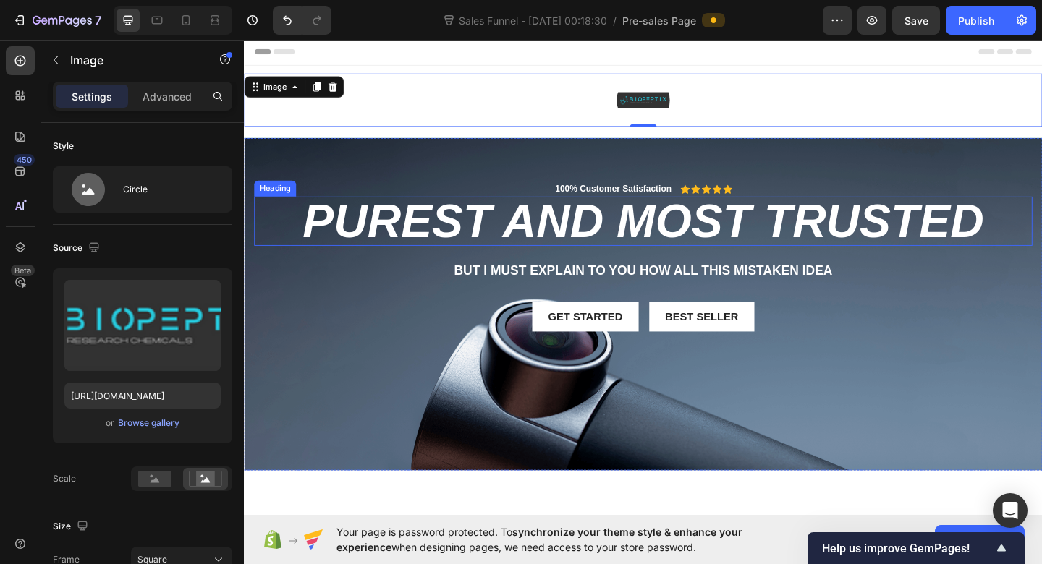
click at [413, 246] on h2 "Purest and Most trusted" at bounding box center [678, 238] width 846 height 54
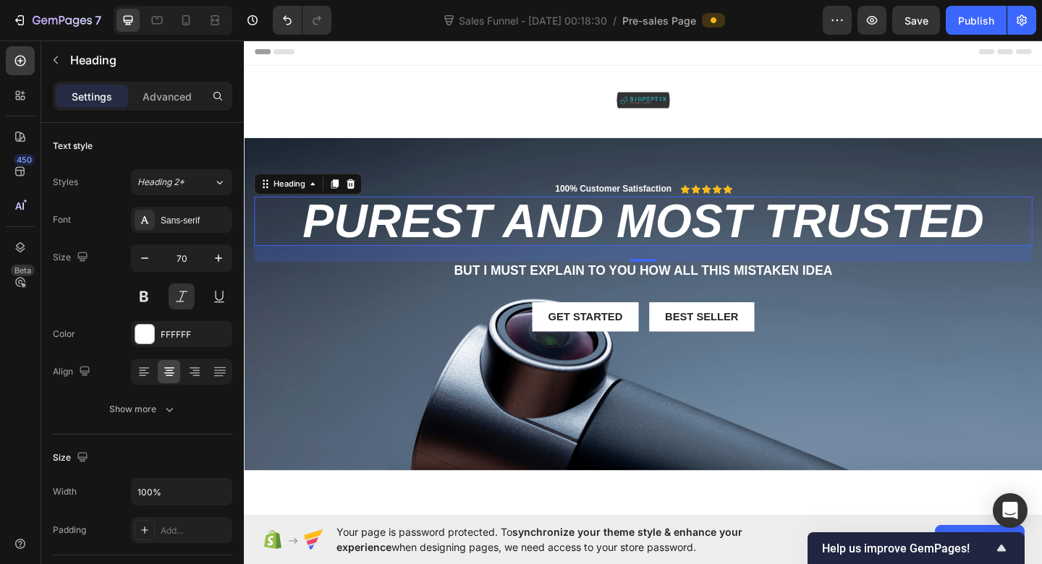
scroll to position [0, 0]
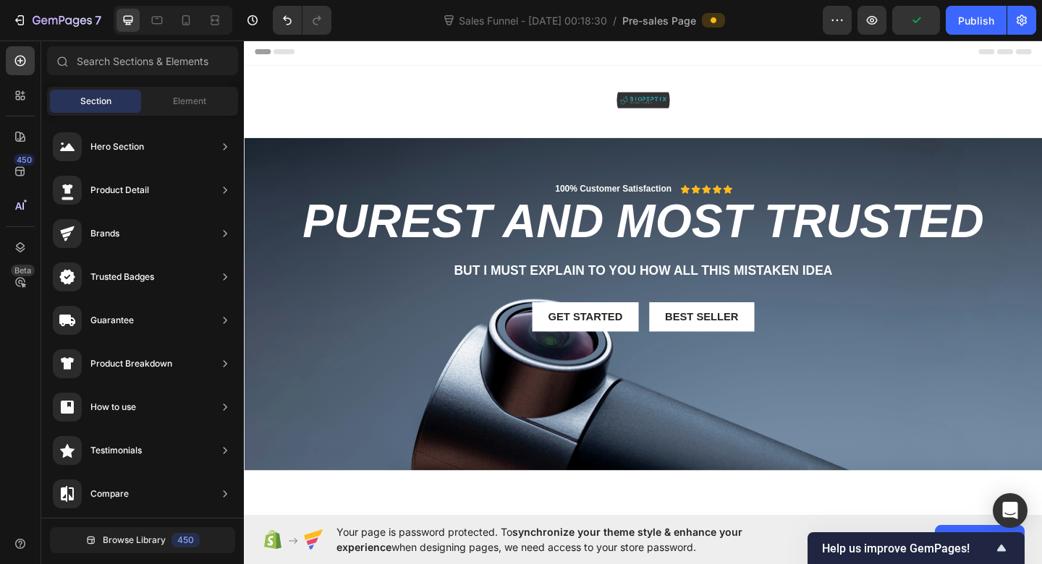
click at [339, 52] on div "Header" at bounding box center [677, 52] width 845 height 29
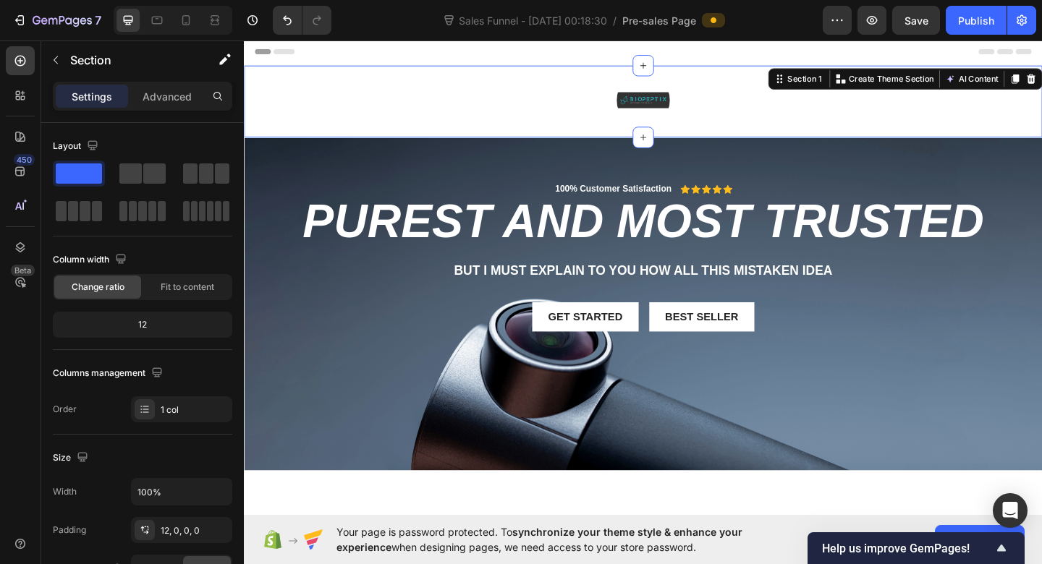
click at [591, 137] on div "Image Row" at bounding box center [678, 111] width 868 height 69
click at [163, 85] on div "Advanced" at bounding box center [167, 96] width 72 height 23
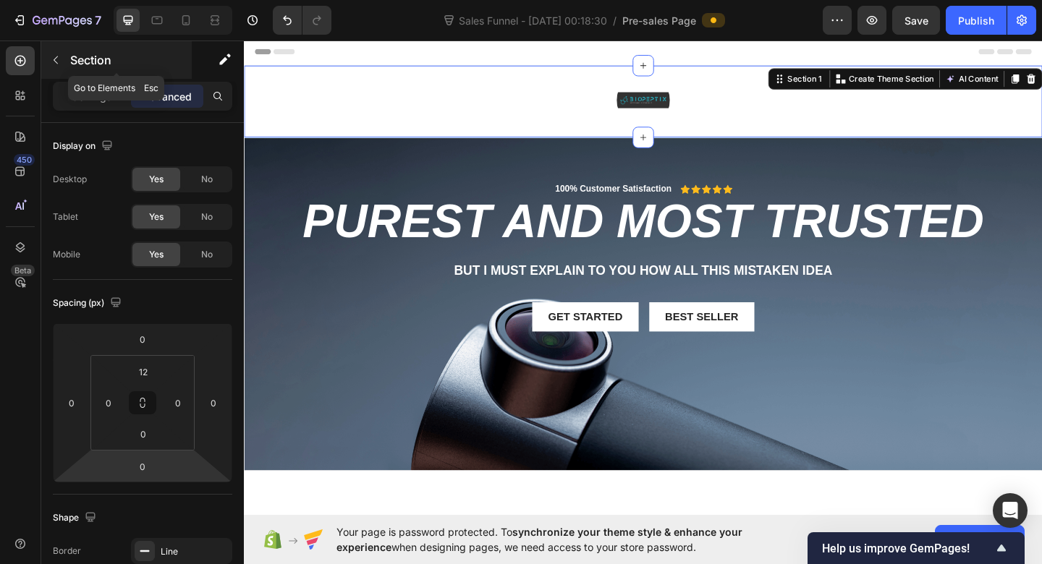
click at [64, 59] on button "button" at bounding box center [55, 59] width 23 height 23
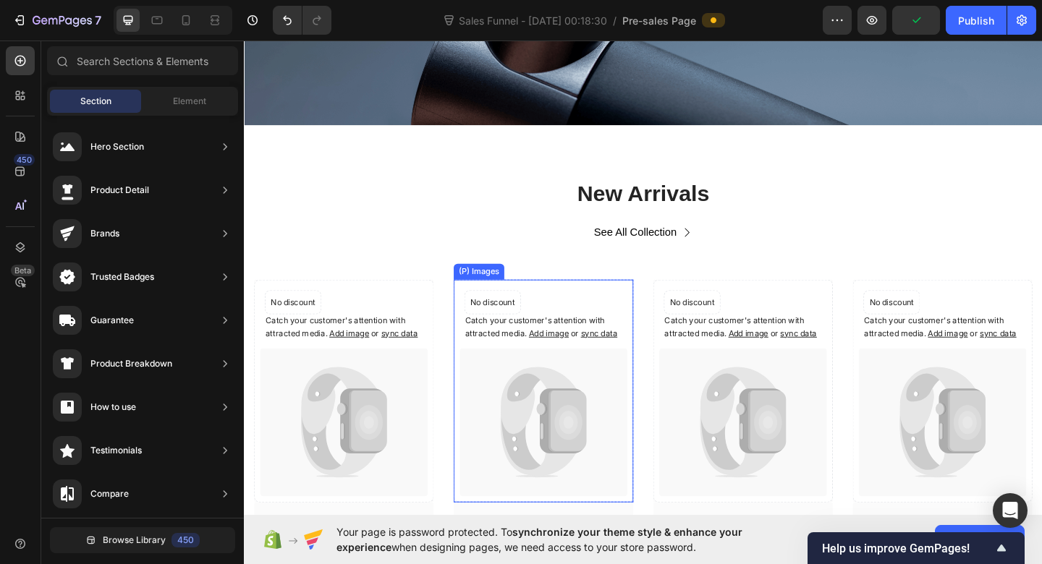
scroll to position [156, 0]
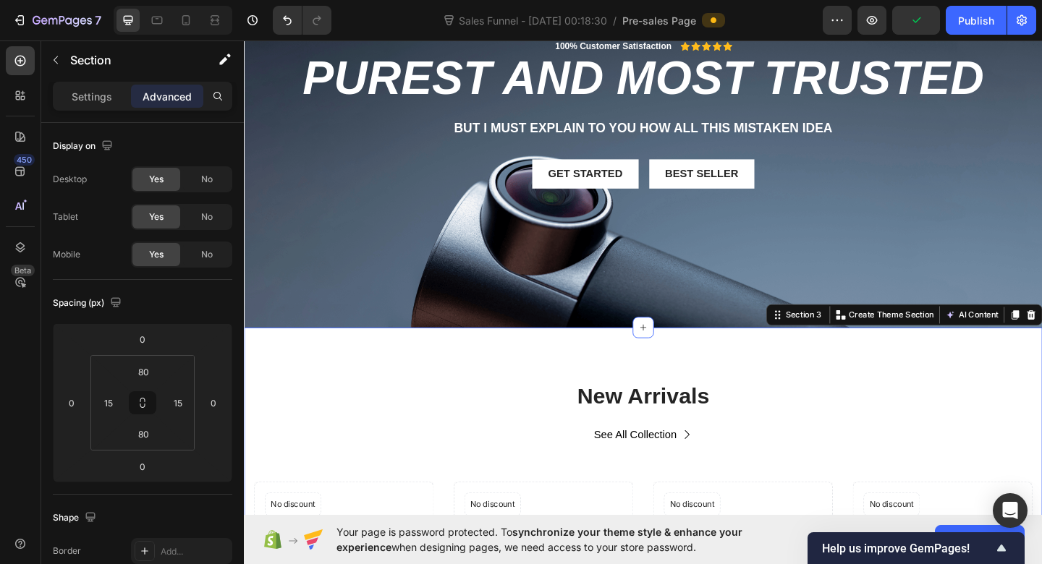
click at [94, 102] on p "Settings" at bounding box center [92, 96] width 41 height 15
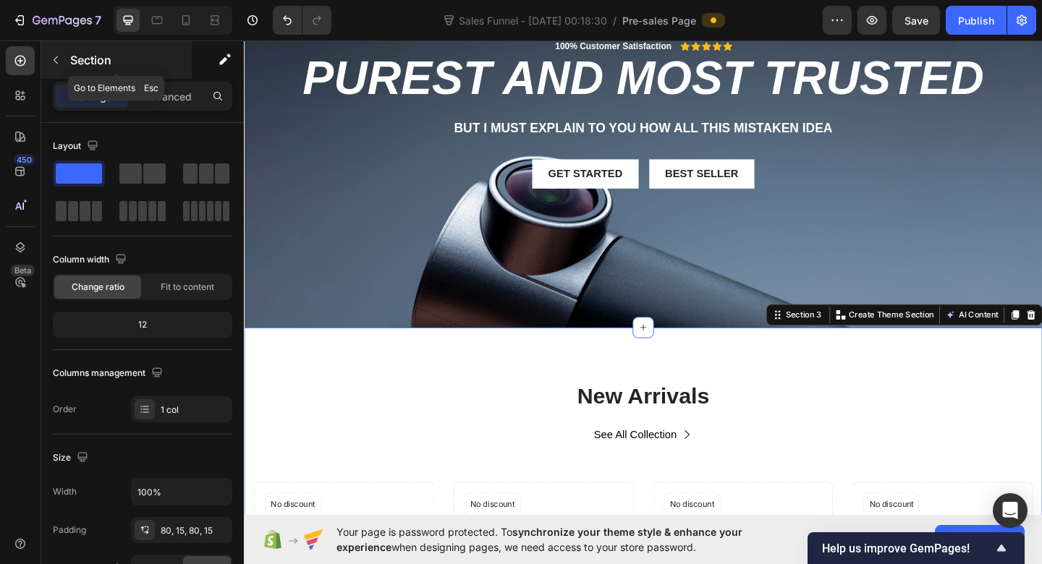
click at [52, 42] on div "Section" at bounding box center [116, 60] width 150 height 38
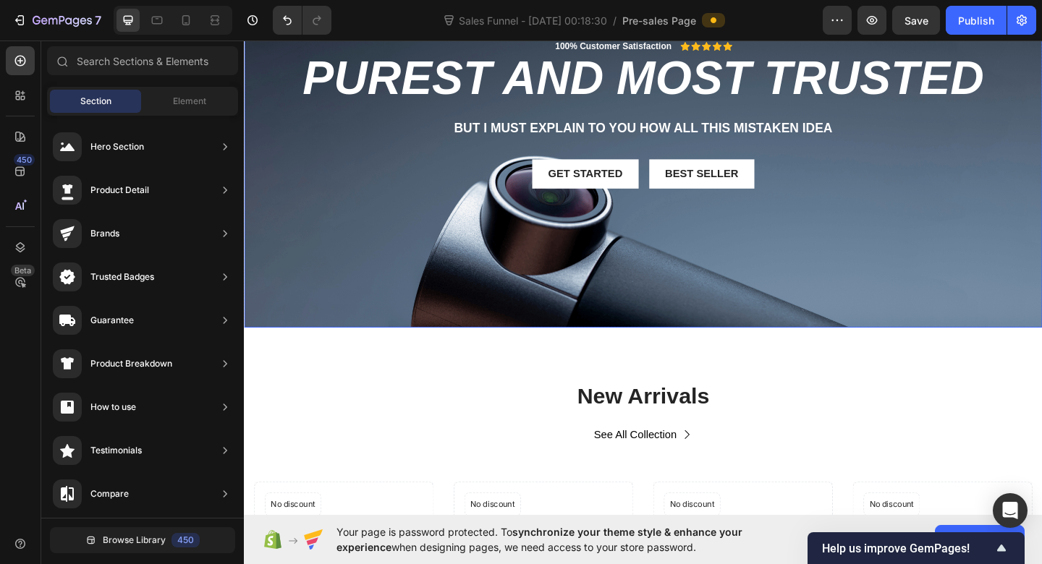
click at [383, 155] on div "100% Customer Satisfaction Text Block Icon Icon Icon Icon Icon Icon List Row Pu…" at bounding box center [678, 132] width 846 height 185
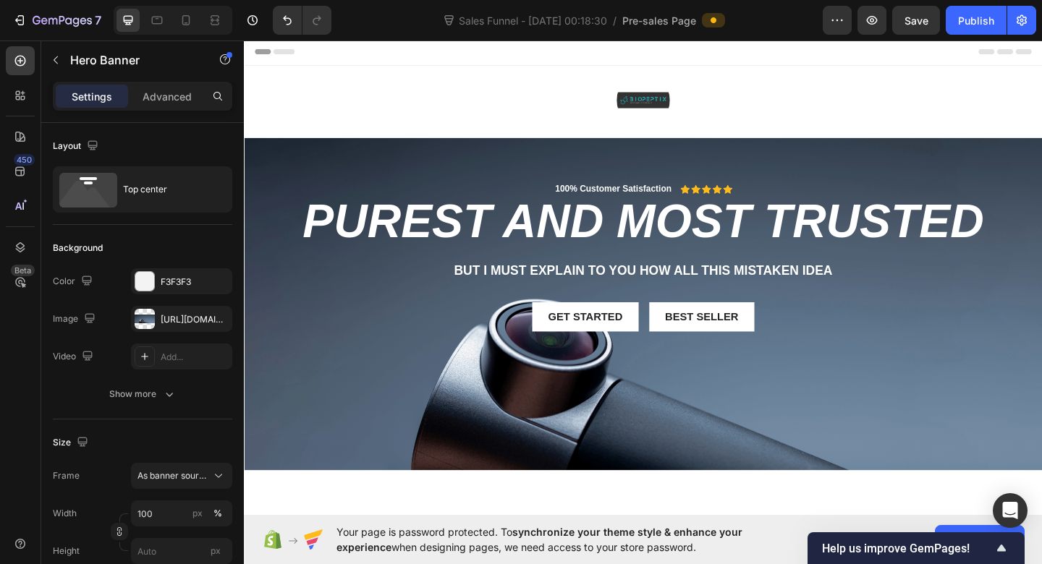
scroll to position [0, 0]
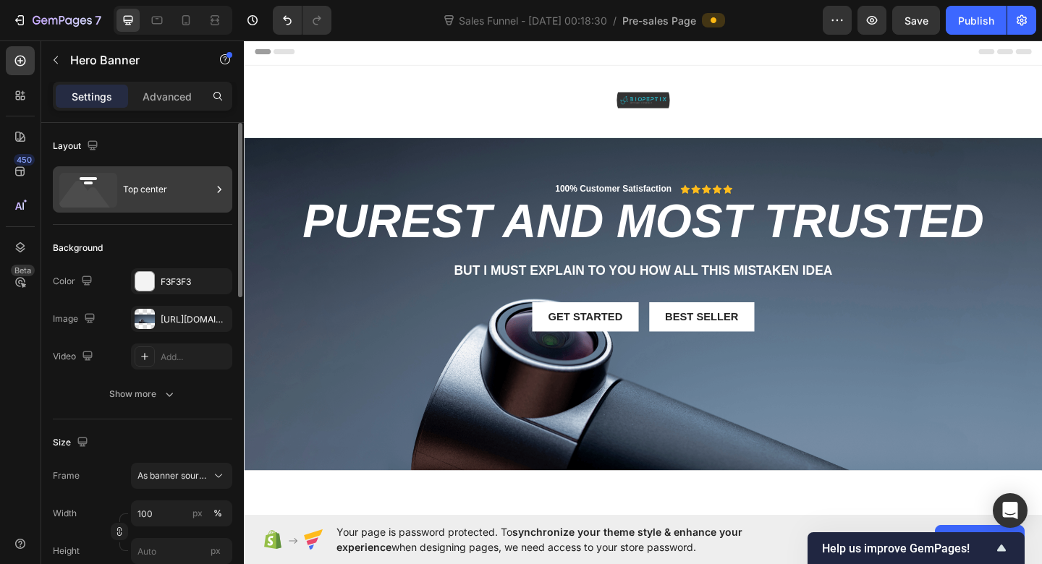
click at [144, 195] on div "Top center" at bounding box center [167, 189] width 88 height 33
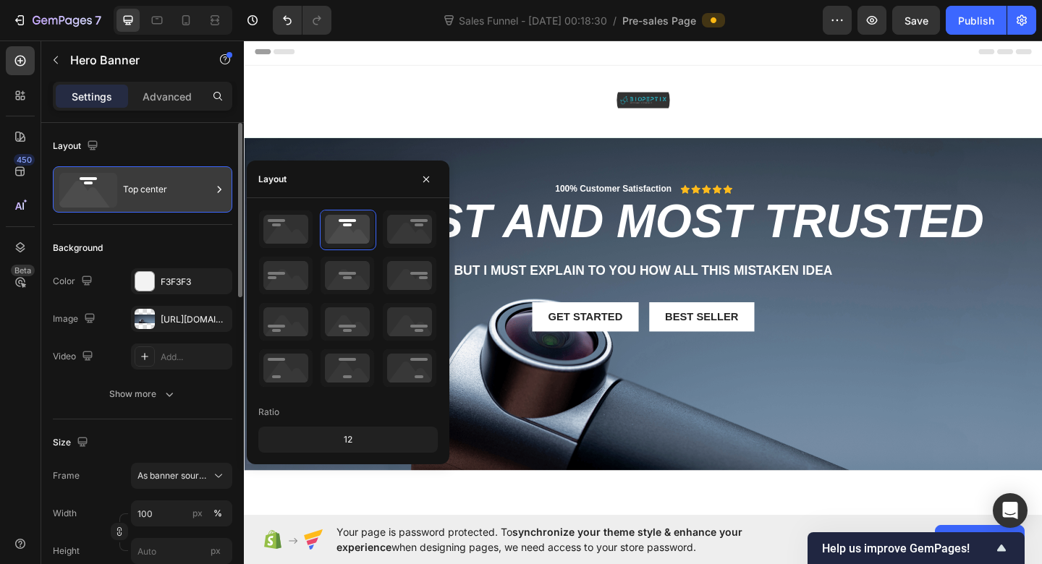
click at [176, 185] on div "Top center" at bounding box center [167, 189] width 88 height 33
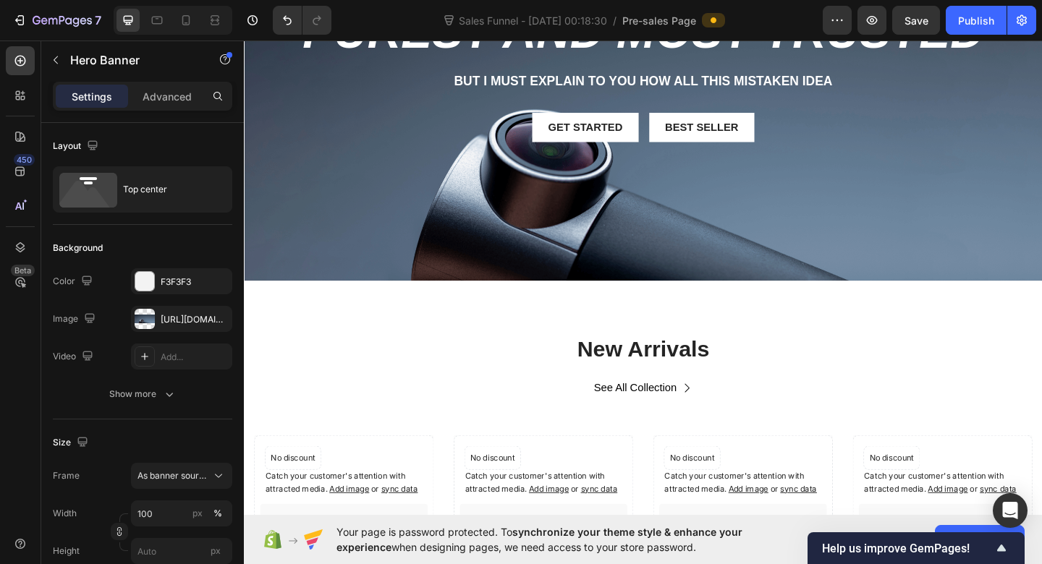
scroll to position [195, 0]
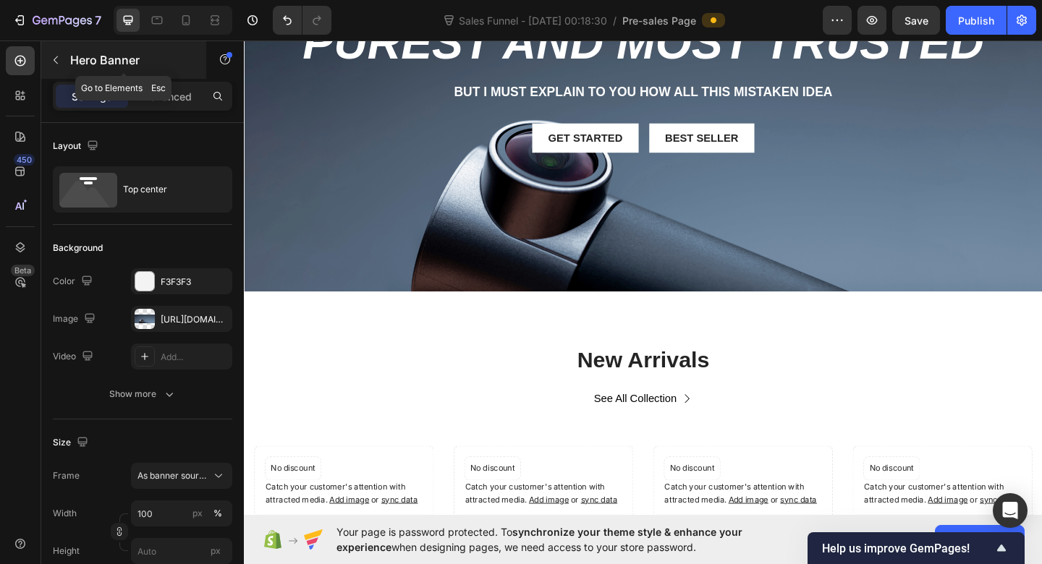
click at [65, 59] on button "button" at bounding box center [55, 59] width 23 height 23
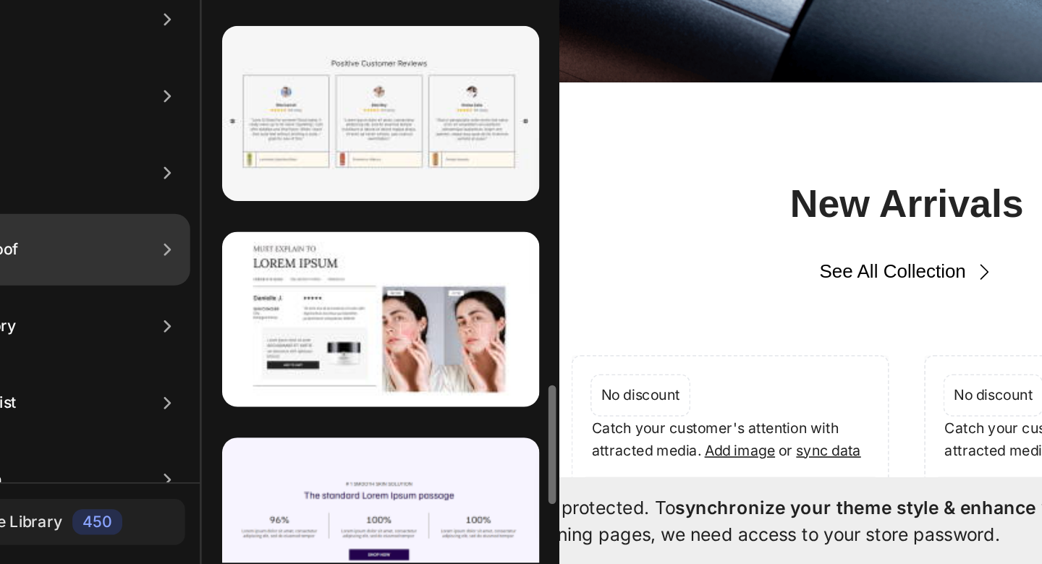
scroll to position [0, 0]
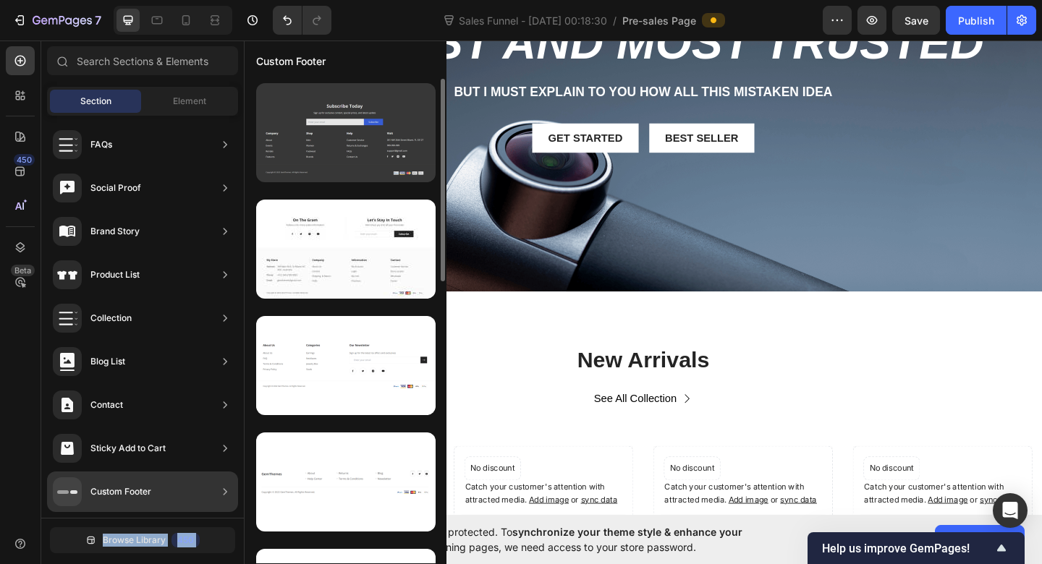
drag, startPoint x: 153, startPoint y: 498, endPoint x: 402, endPoint y: 150, distance: 428.2
click at [244, 150] on div "450 Beta Sections(18) Elements(86) Section Element Hero Section Product Detail …" at bounding box center [122, 303] width 244 height 524
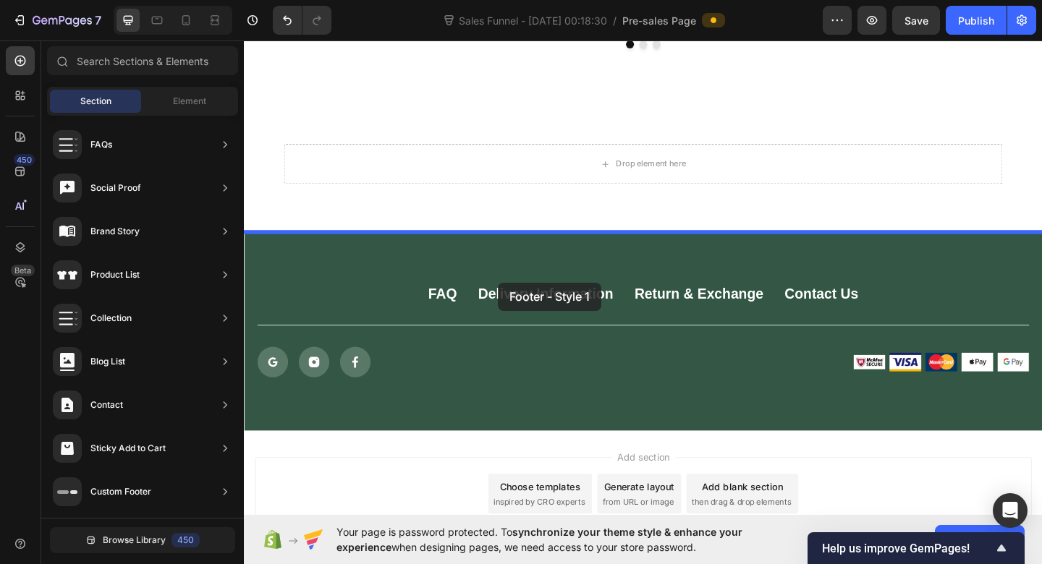
drag, startPoint x: 615, startPoint y: 187, endPoint x: 520, endPoint y: 304, distance: 150.1
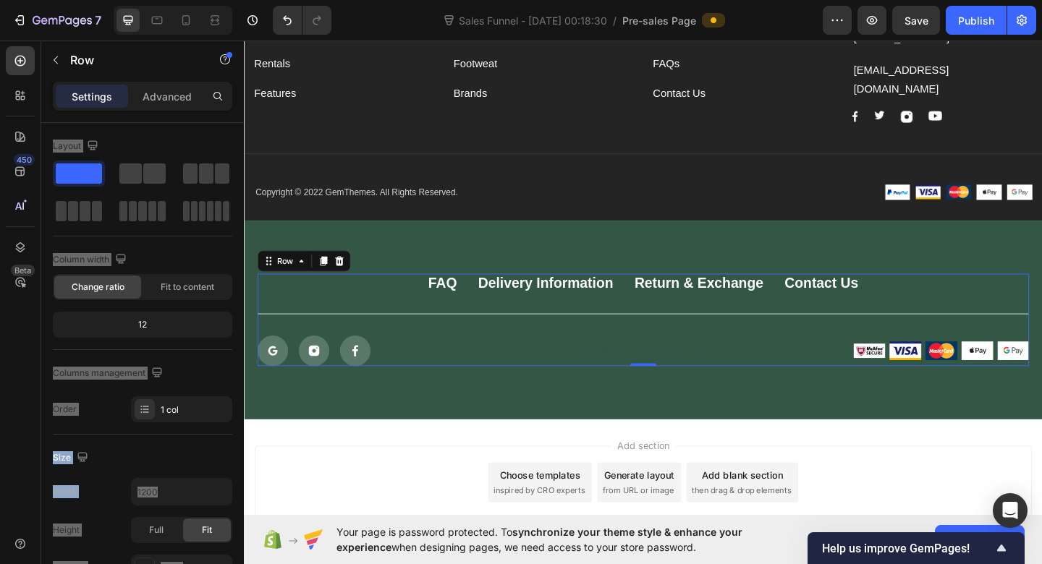
click at [602, 335] on div "FAQ Button Delivery Information Button Return & Exchange Button Contact Us Butt…" at bounding box center [677, 344] width 839 height 101
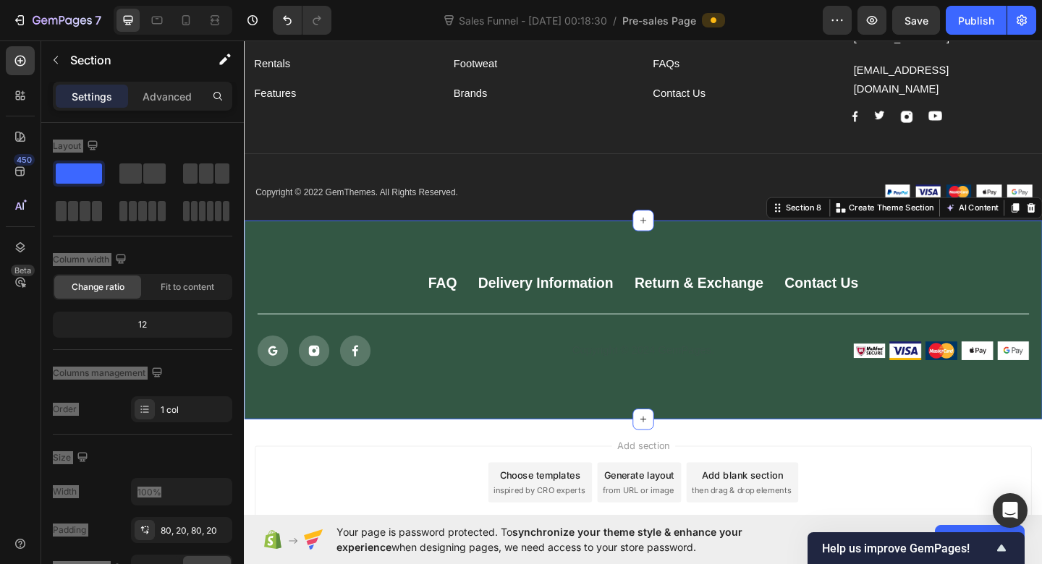
click at [603, 237] on div "FAQ Button Delivery Information Button Return & Exchange Button Contact Us Butt…" at bounding box center [678, 345] width 868 height 216
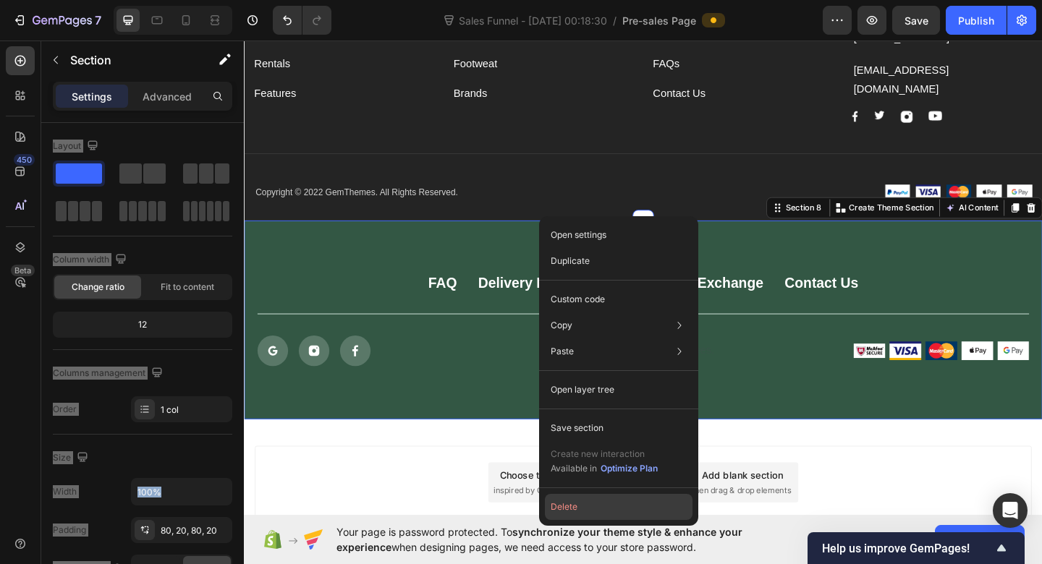
click at [557, 506] on button "Delete" at bounding box center [619, 507] width 148 height 26
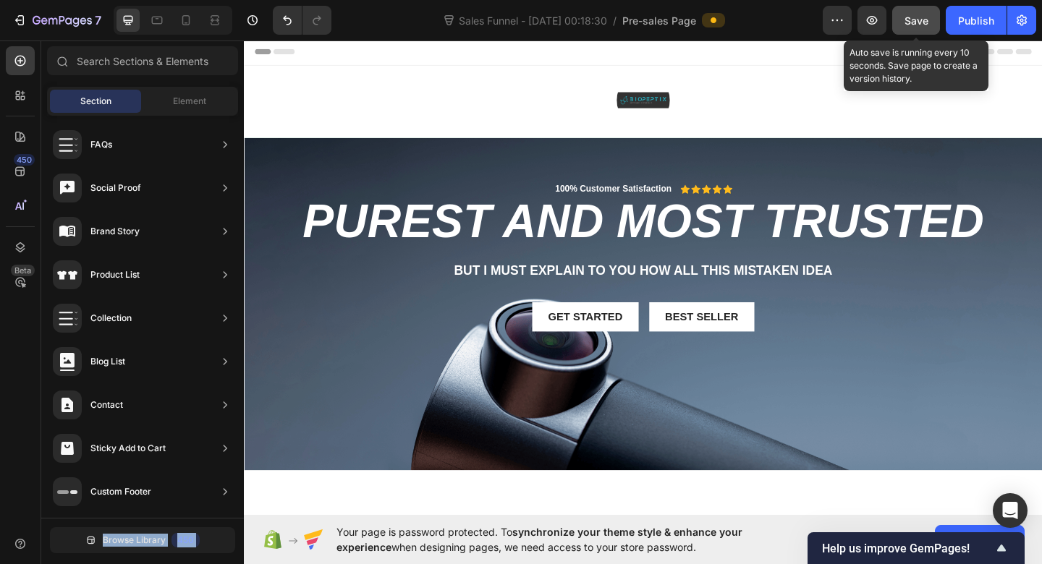
click at [922, 17] on span "Save" at bounding box center [916, 20] width 24 height 12
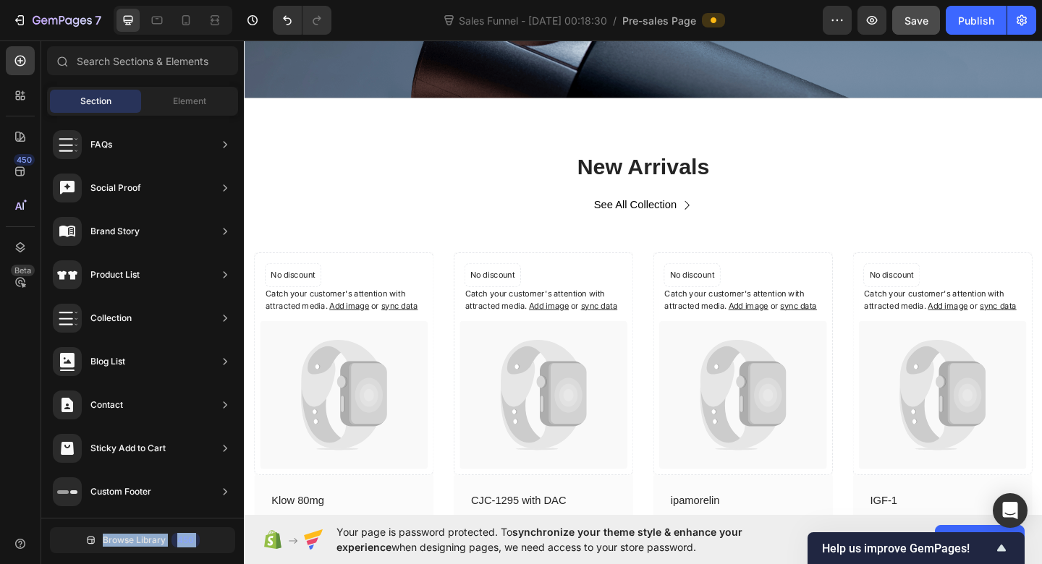
scroll to position [116, 0]
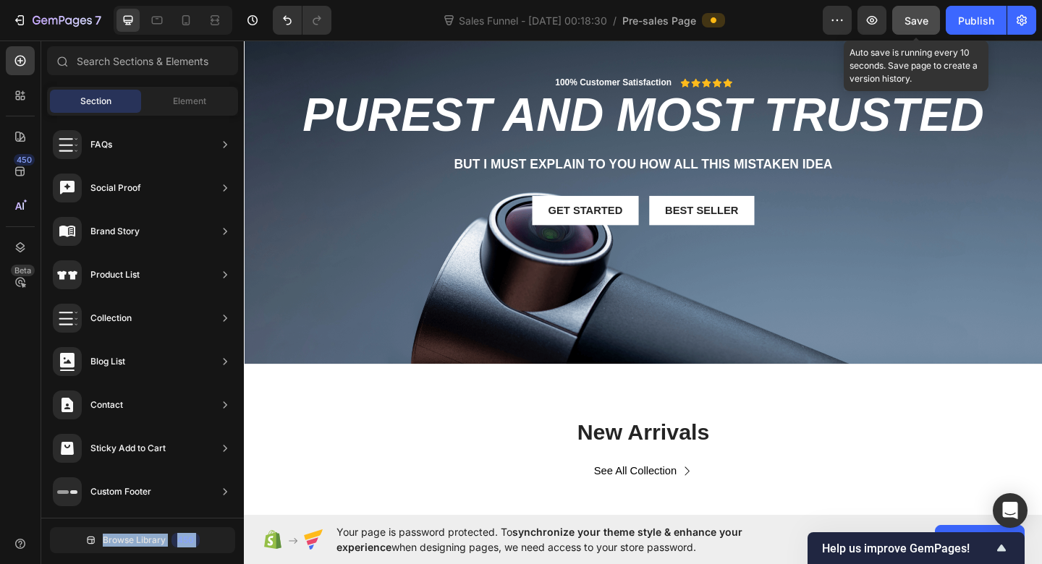
click at [919, 20] on span "Save" at bounding box center [916, 20] width 24 height 12
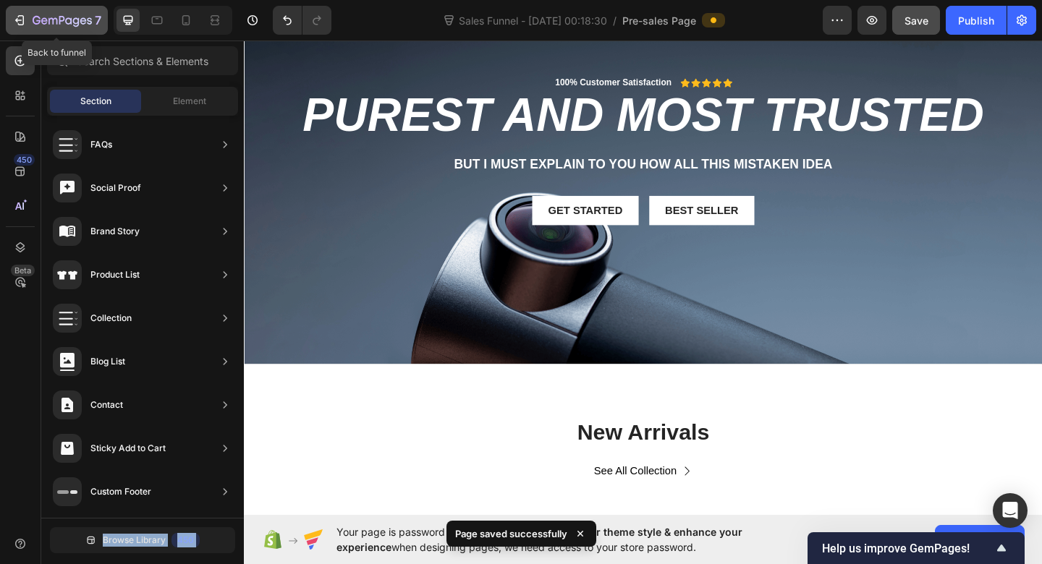
click at [14, 22] on icon "button" at bounding box center [19, 20] width 14 height 14
